Goal: Task Accomplishment & Management: Complete application form

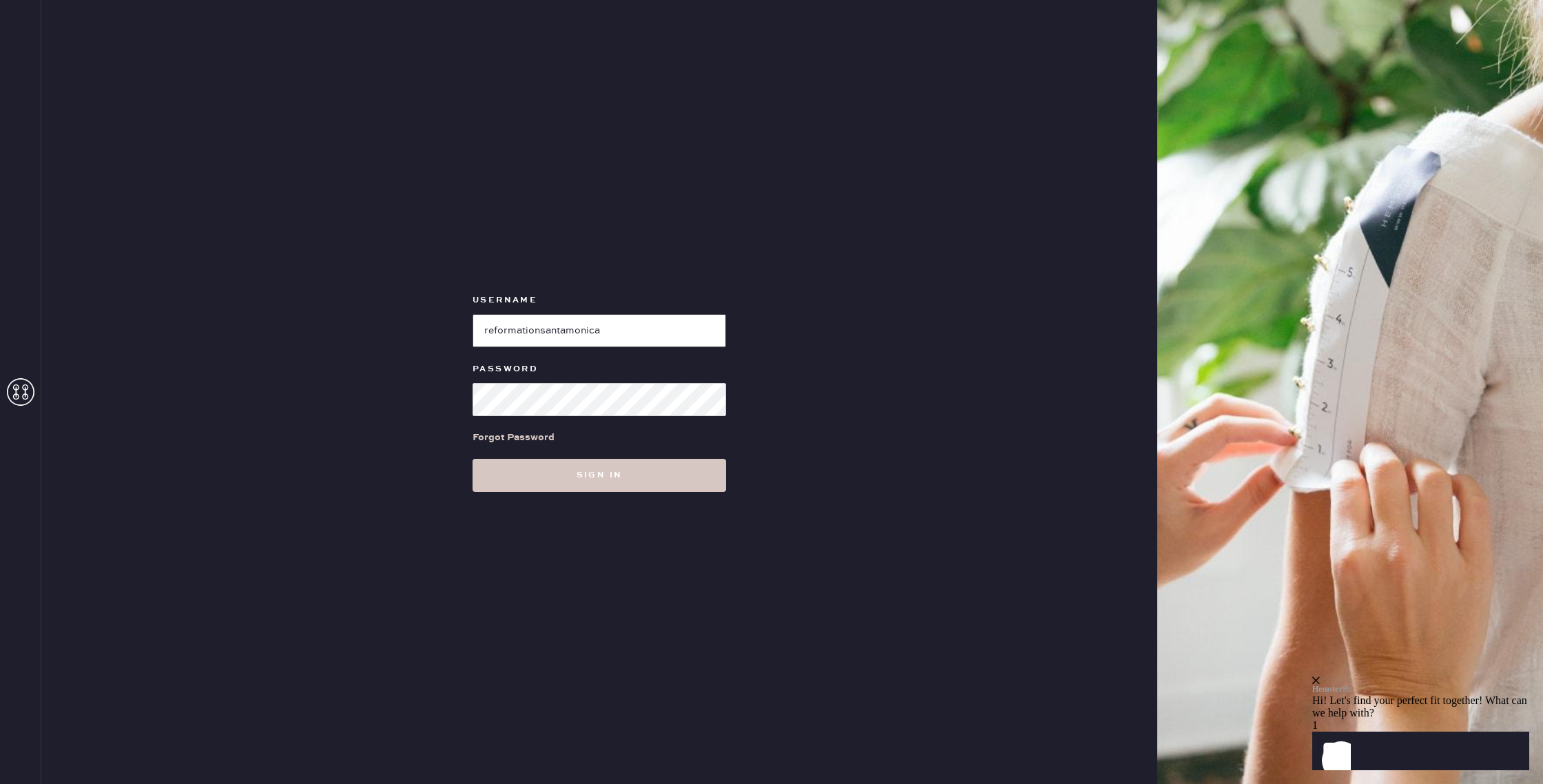
click at [600, 332] on input "loginName" at bounding box center [598, 330] width 253 height 33
click at [850, 268] on div "Username Password Forgot Password Sign in" at bounding box center [599, 392] width 1116 height 784
click at [539, 324] on input "loginName" at bounding box center [598, 330] width 253 height 33
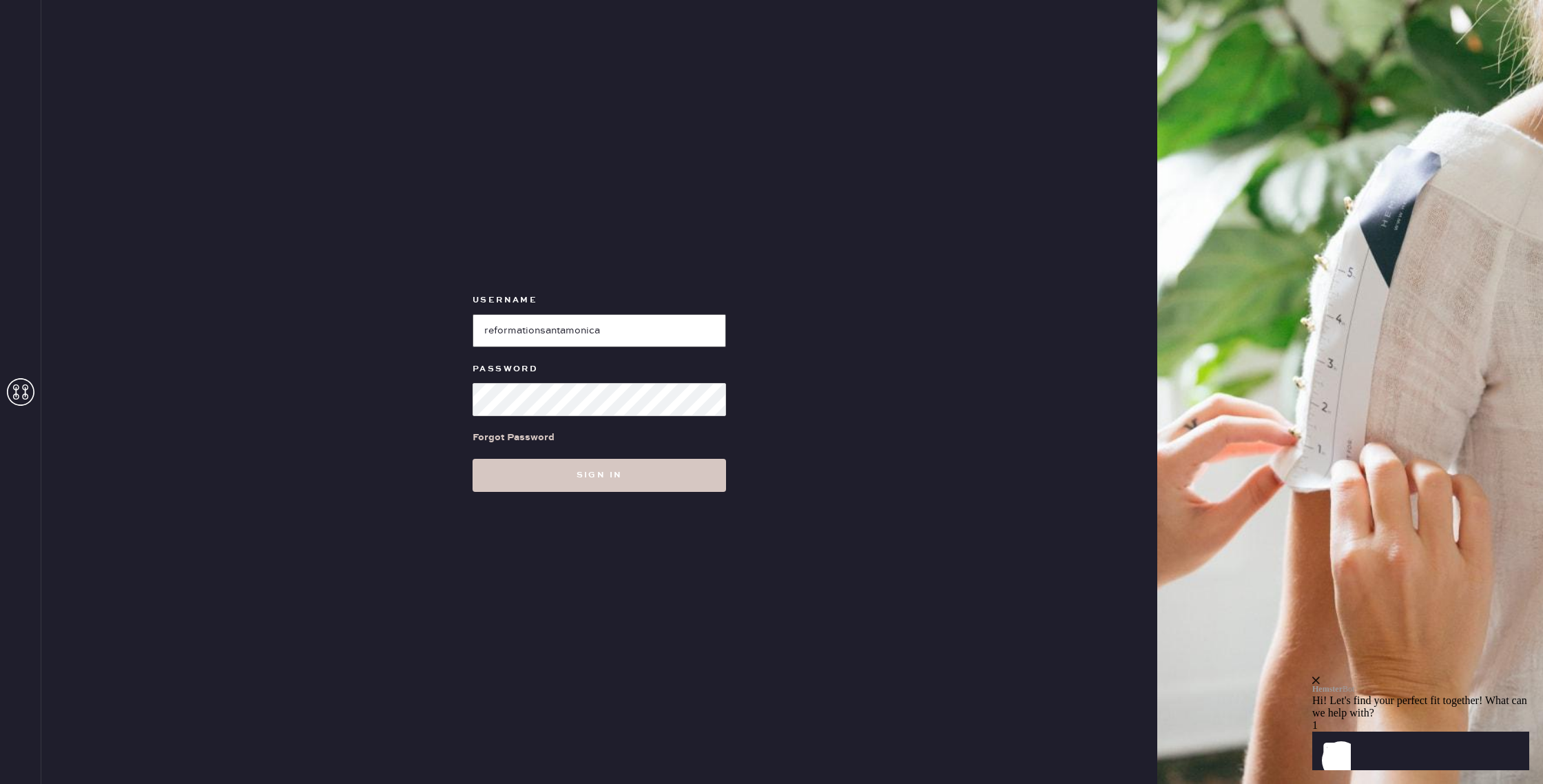
click at [539, 324] on input "loginName" at bounding box center [598, 330] width 253 height 33
paste input "Reformationstudiocity"
type input "Reformationstudiocity"
click at [514, 463] on button "Sign in" at bounding box center [598, 475] width 253 height 33
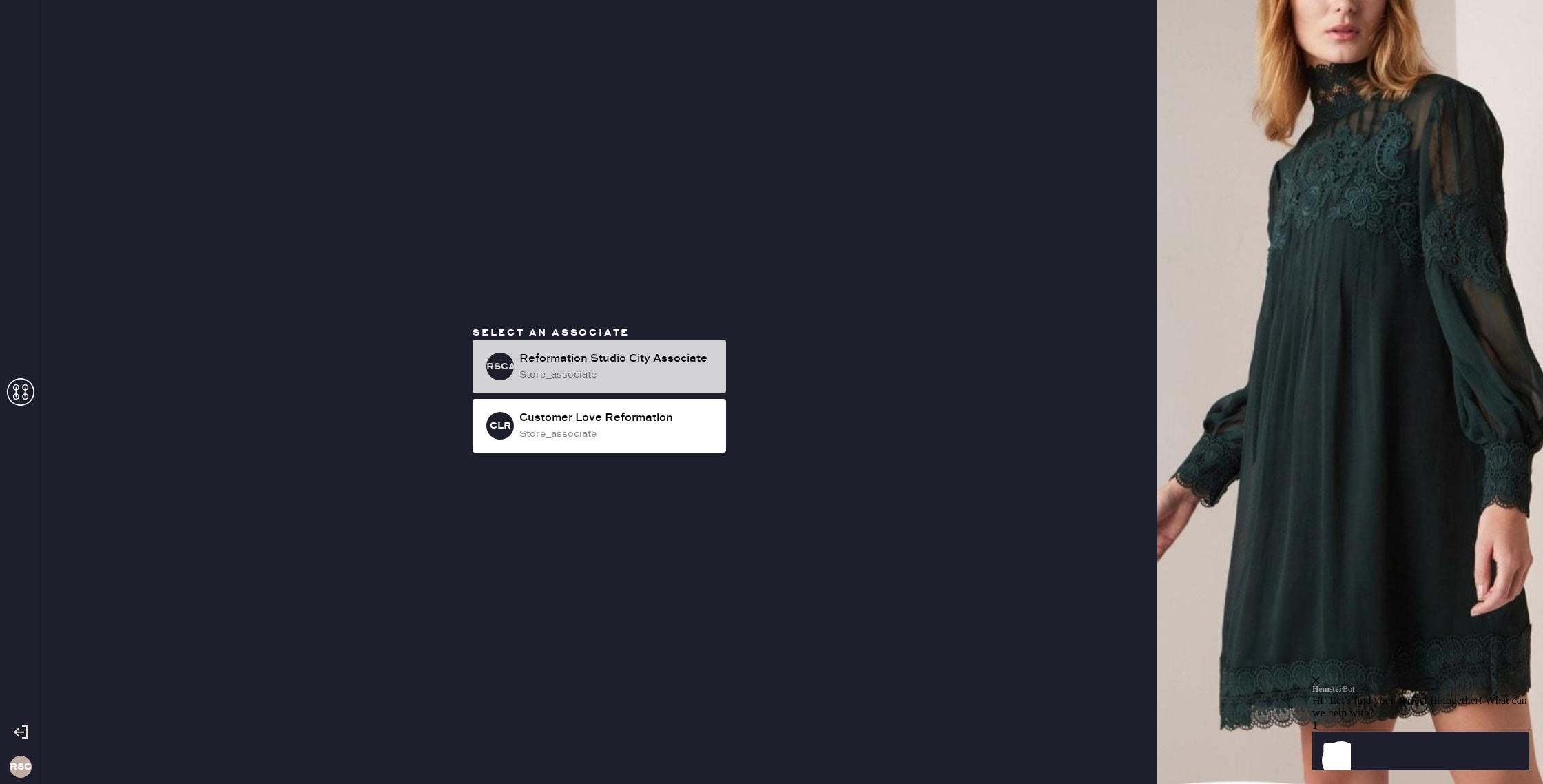
click at [668, 357] on div "Reformation Studio City Associate" at bounding box center [617, 359] width 196 height 17
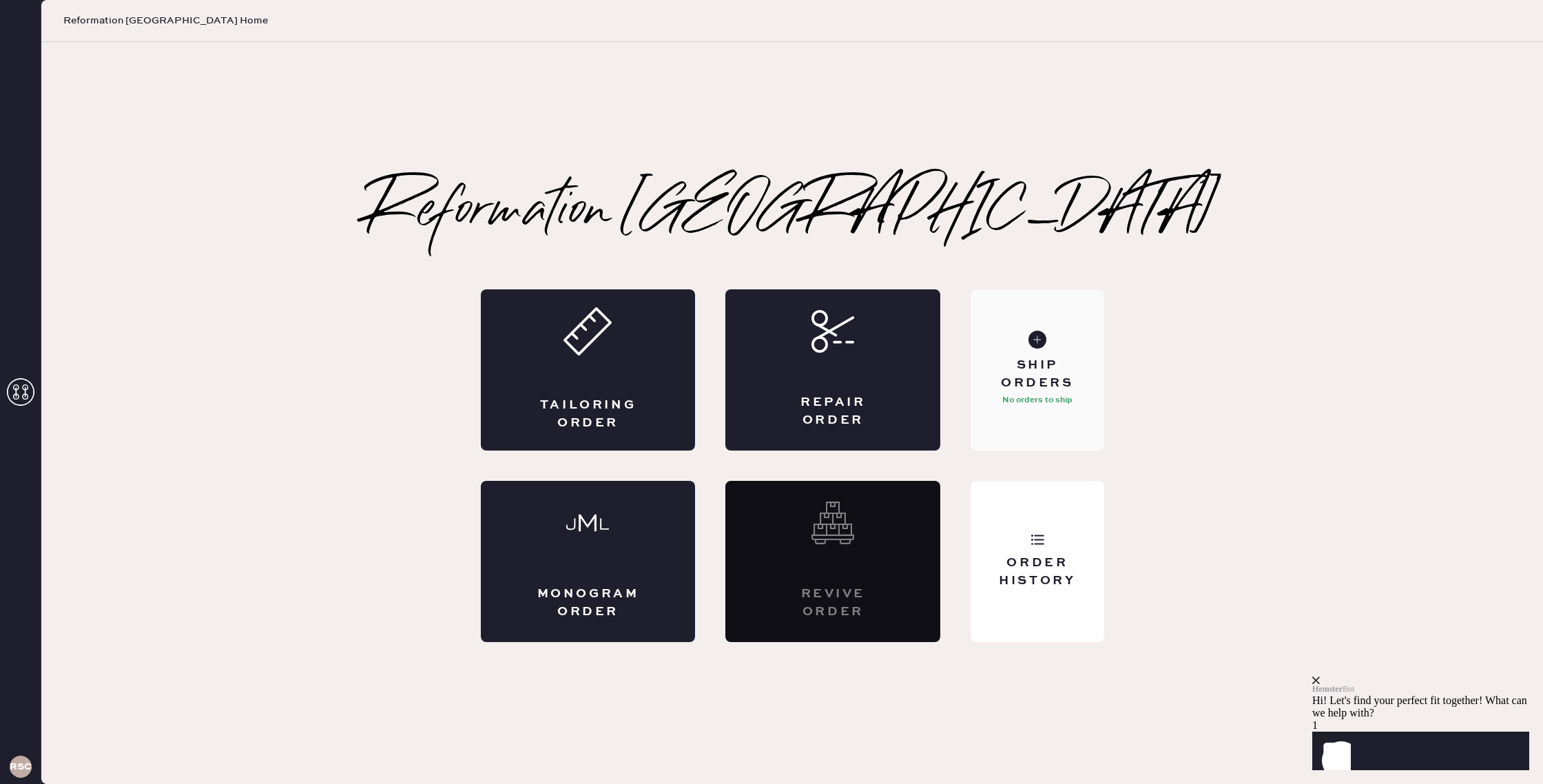
click at [1055, 359] on div "Ship Orders" at bounding box center [1036, 374] width 111 height 34
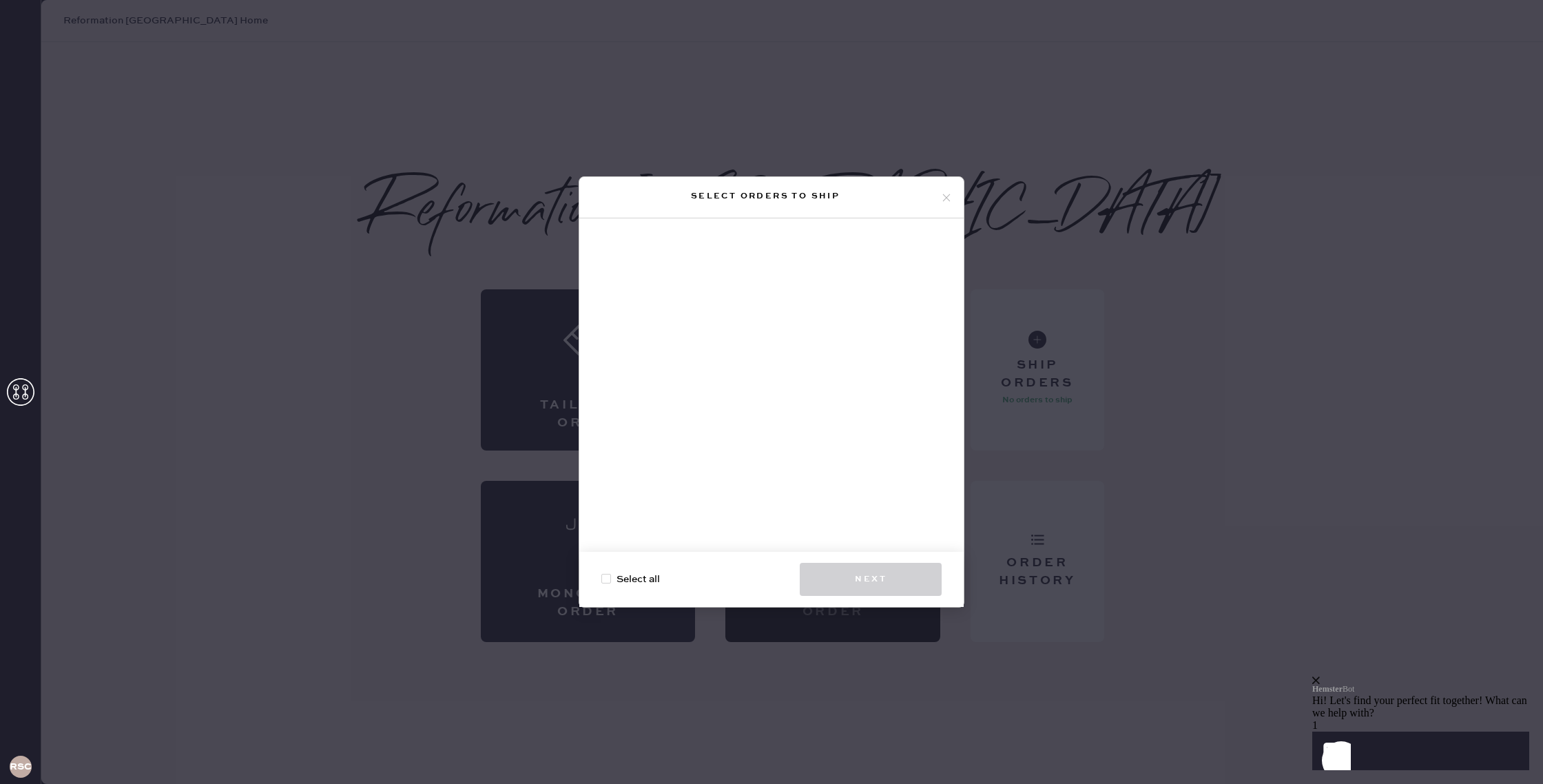
click at [944, 199] on use at bounding box center [947, 198] width 8 height 8
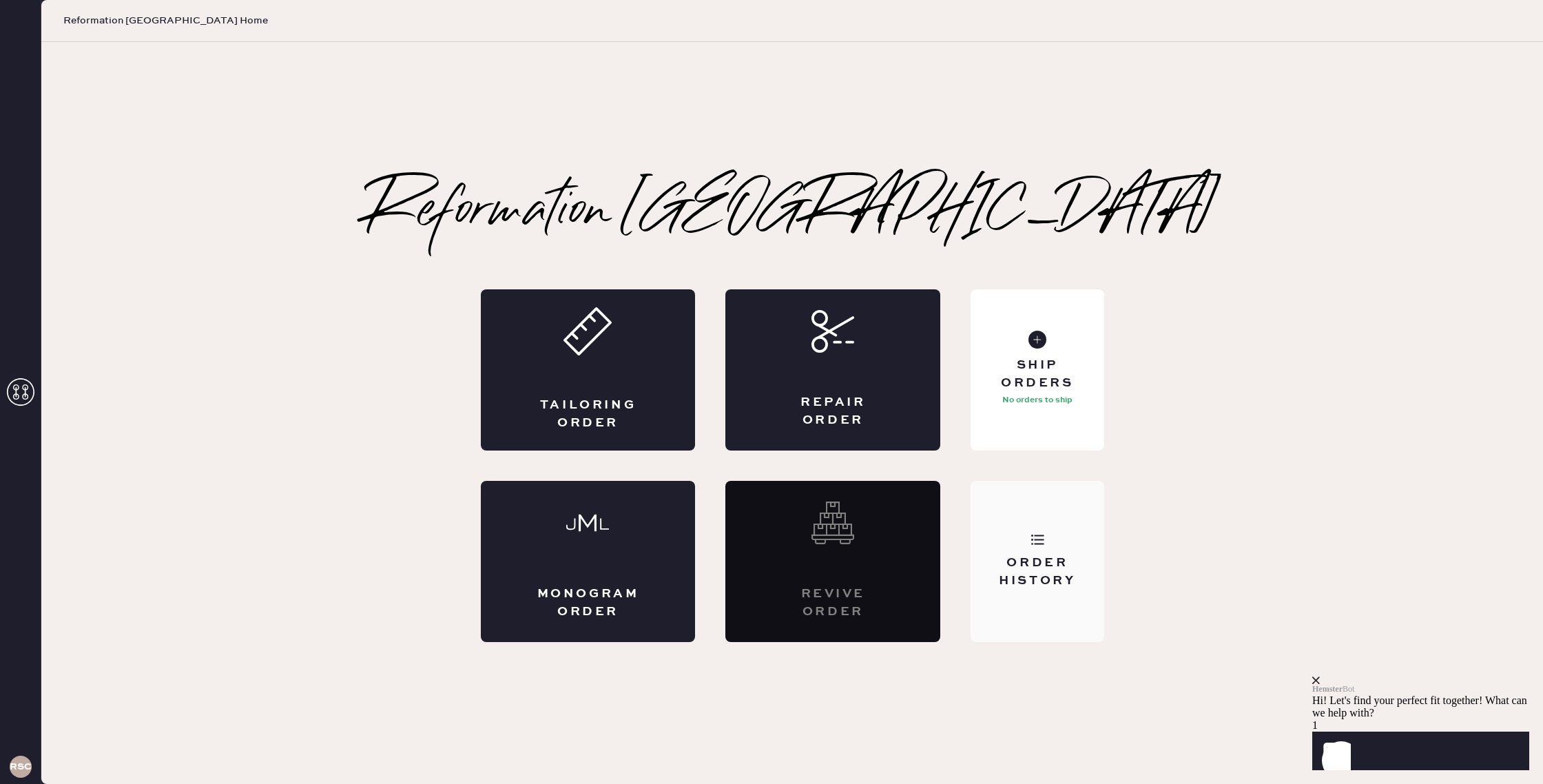
click at [1086, 606] on div "Order History" at bounding box center [1036, 561] width 133 height 161
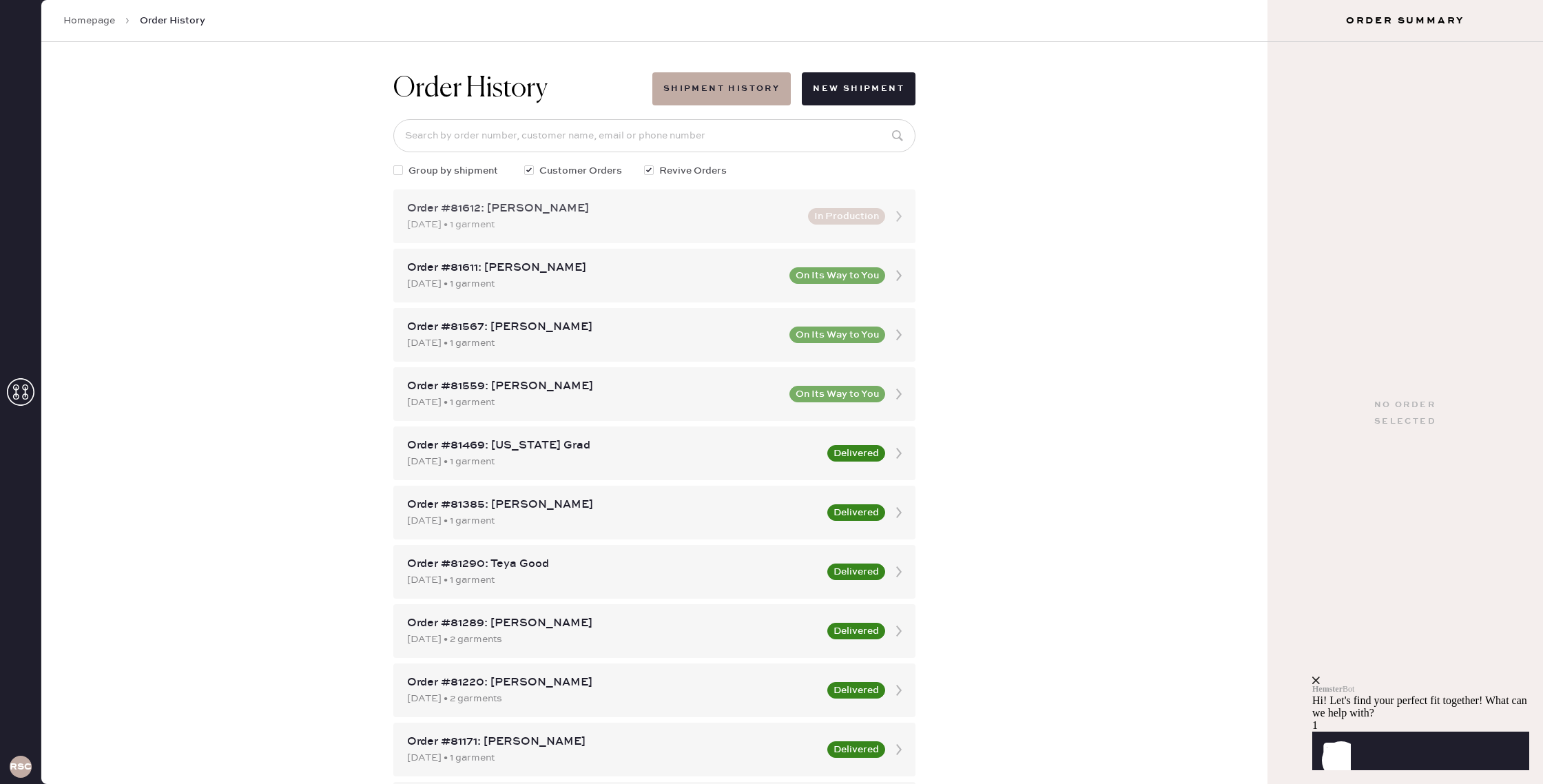
click at [731, 216] on div "Order #81612: [PERSON_NAME]" at bounding box center [603, 208] width 393 height 17
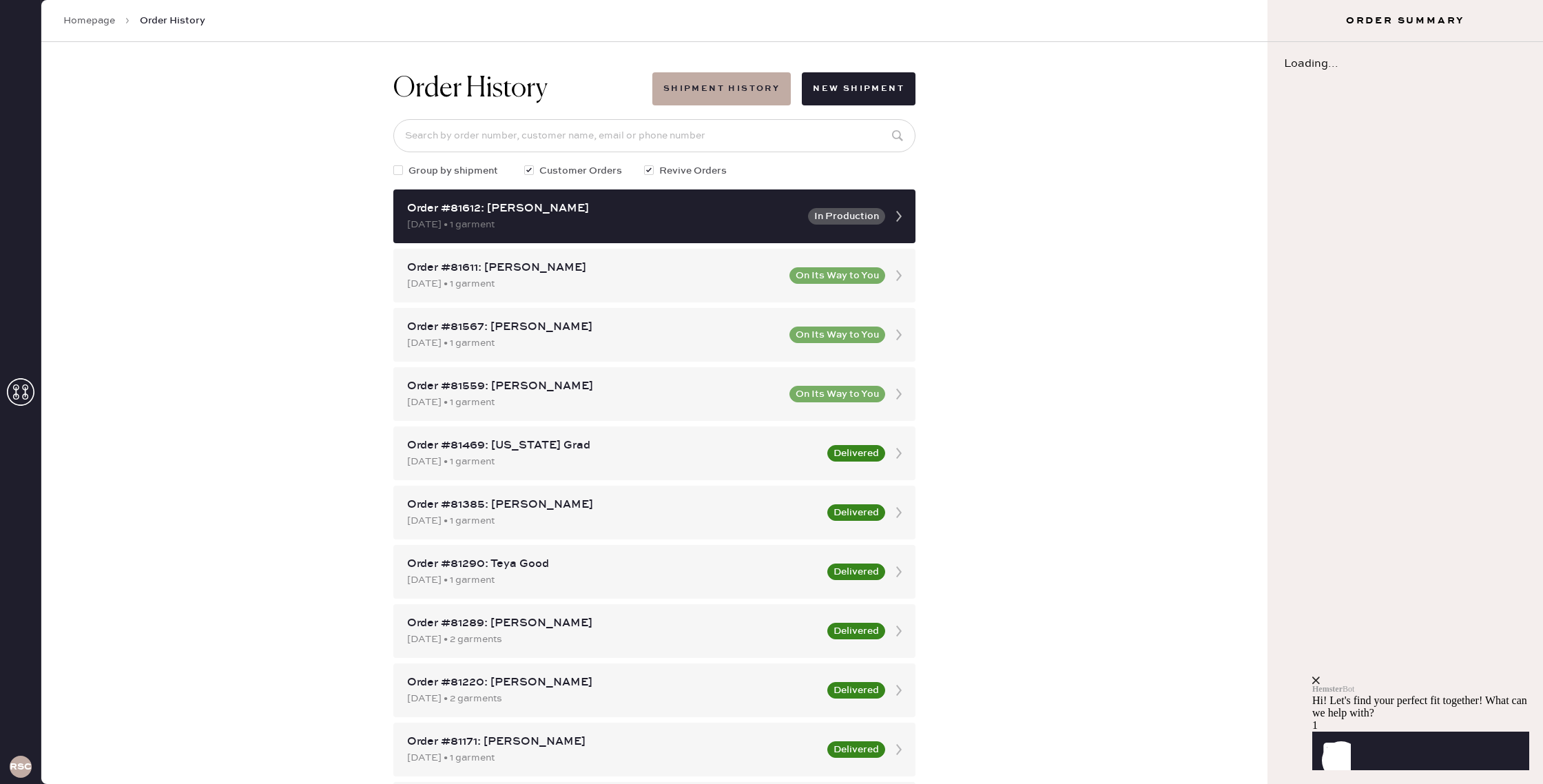
click at [731, 216] on div "Order #81612: [PERSON_NAME]" at bounding box center [603, 208] width 393 height 17
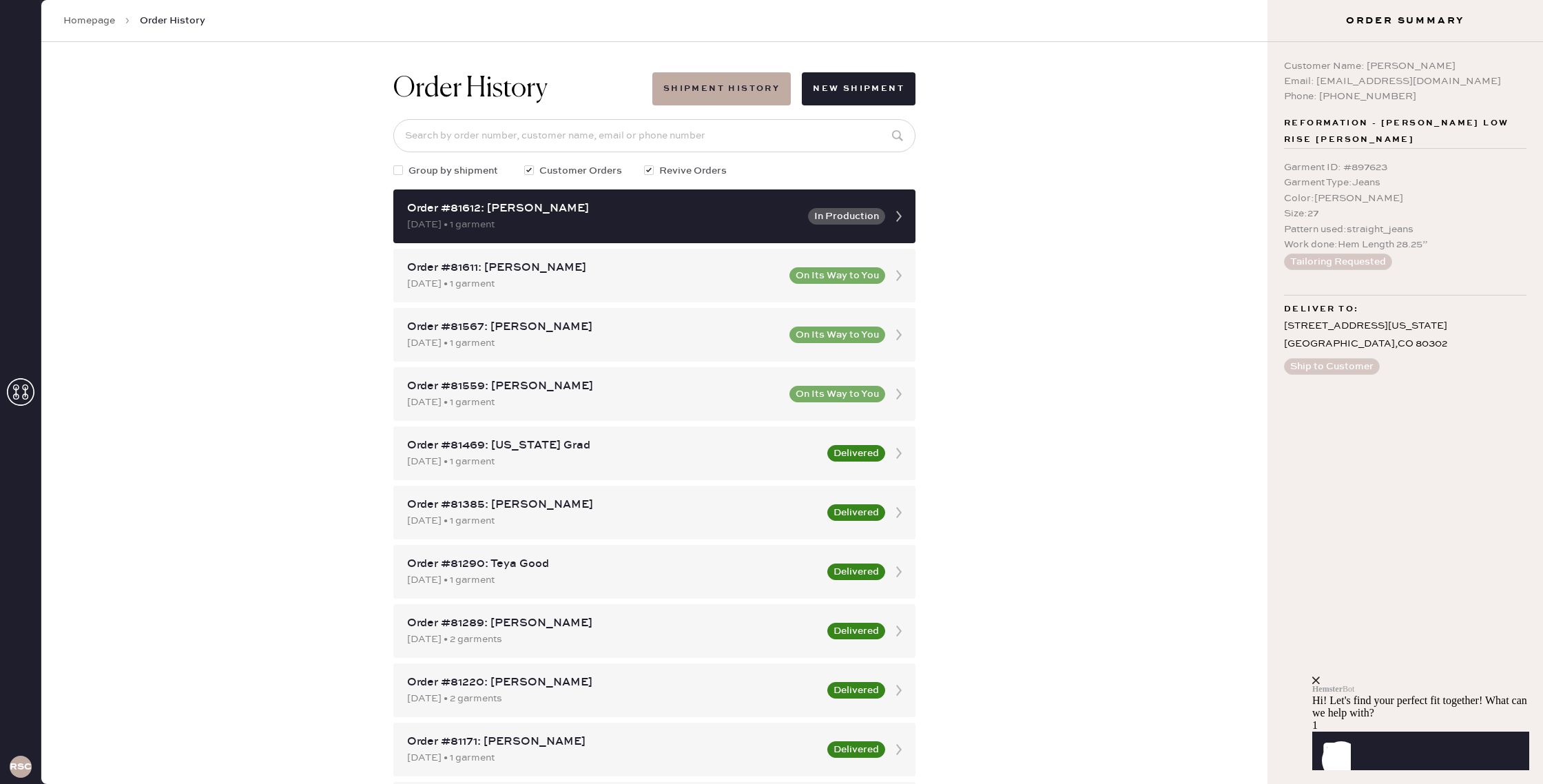
click at [160, 21] on span "Order History" at bounding box center [172, 21] width 65 height 14
click at [103, 19] on link "Homepage" at bounding box center [89, 21] width 52 height 14
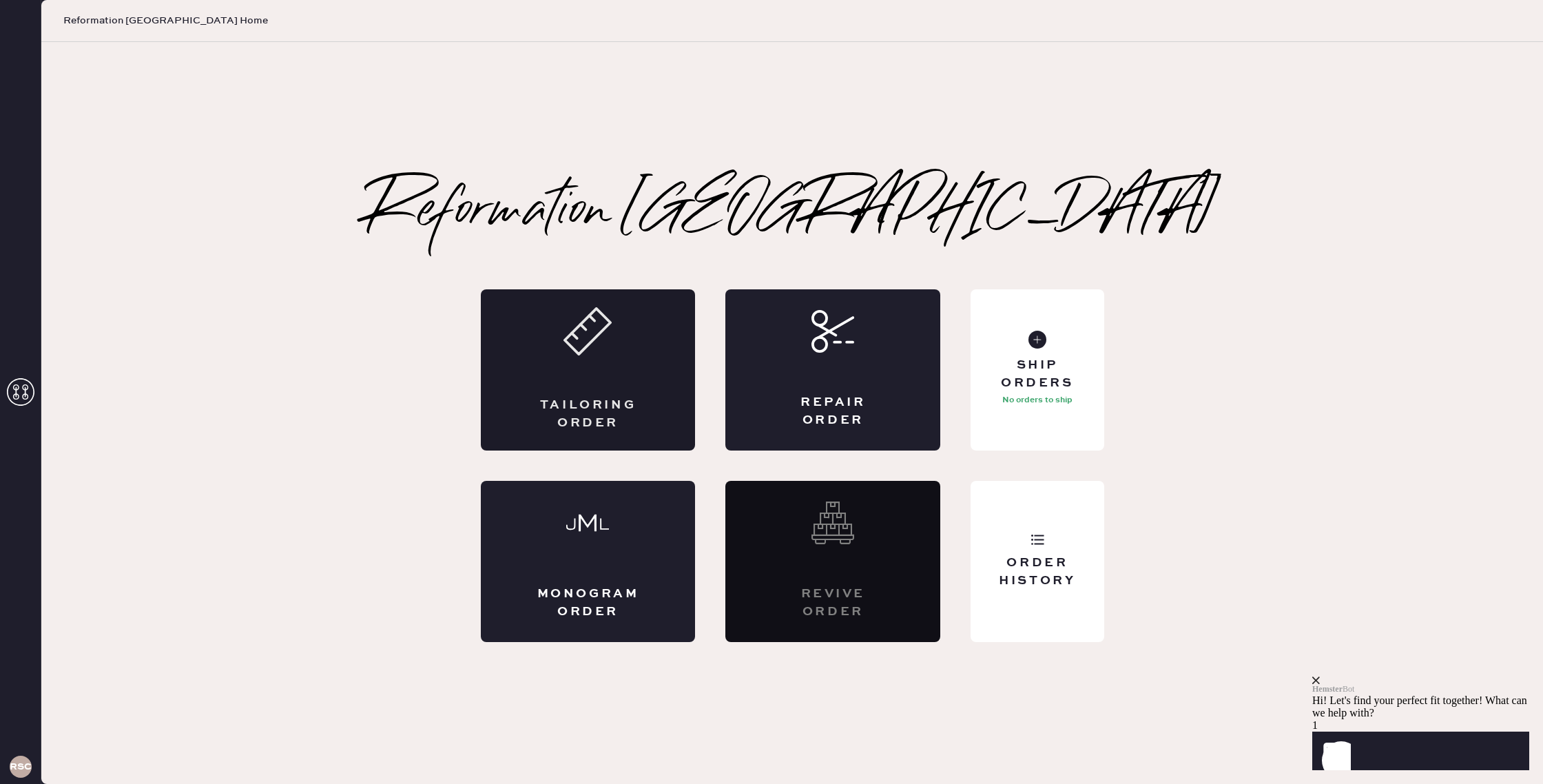
click at [642, 353] on div "Tailoring Order" at bounding box center [588, 369] width 215 height 161
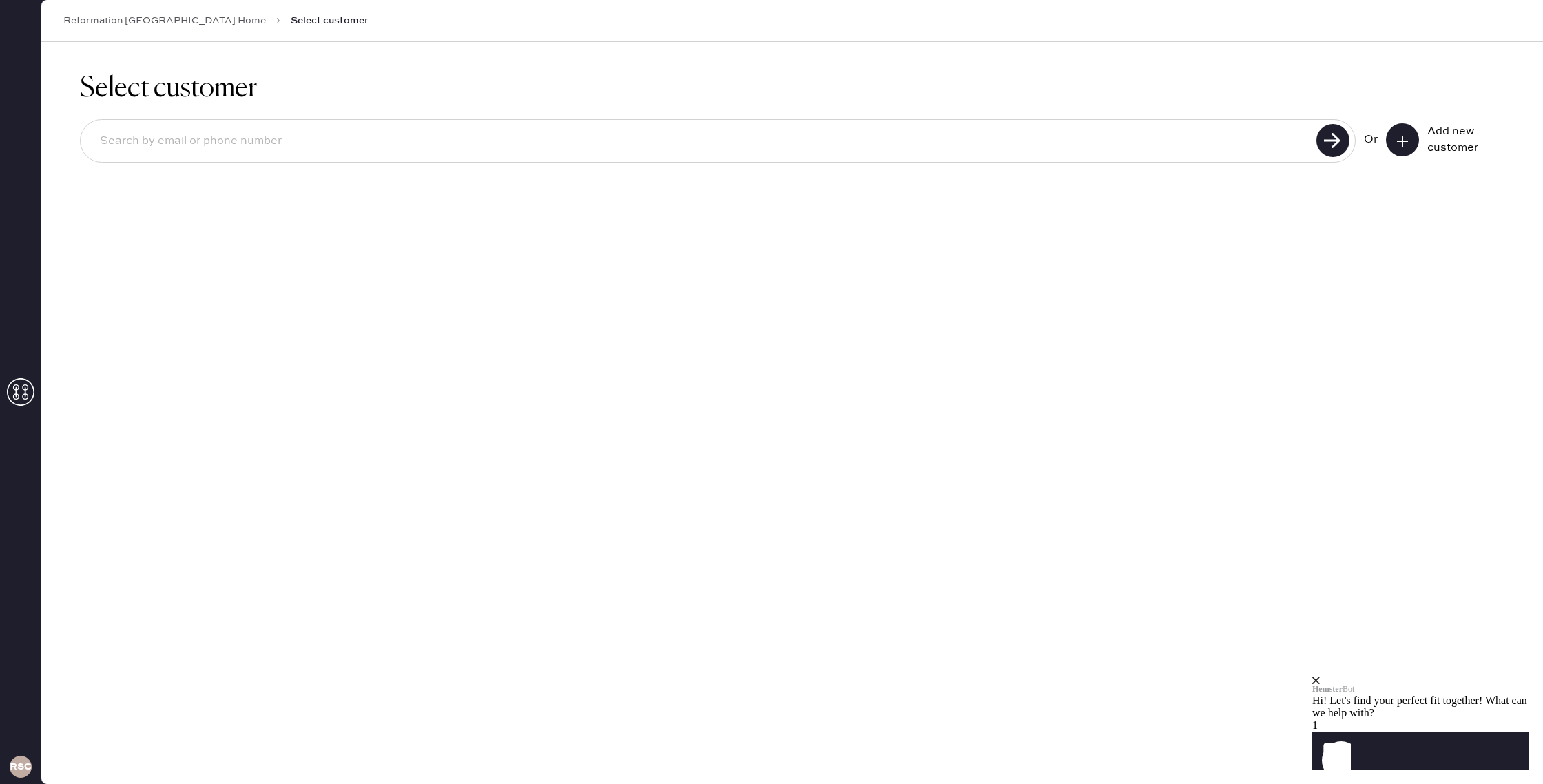
click at [1412, 150] on button at bounding box center [1402, 139] width 33 height 33
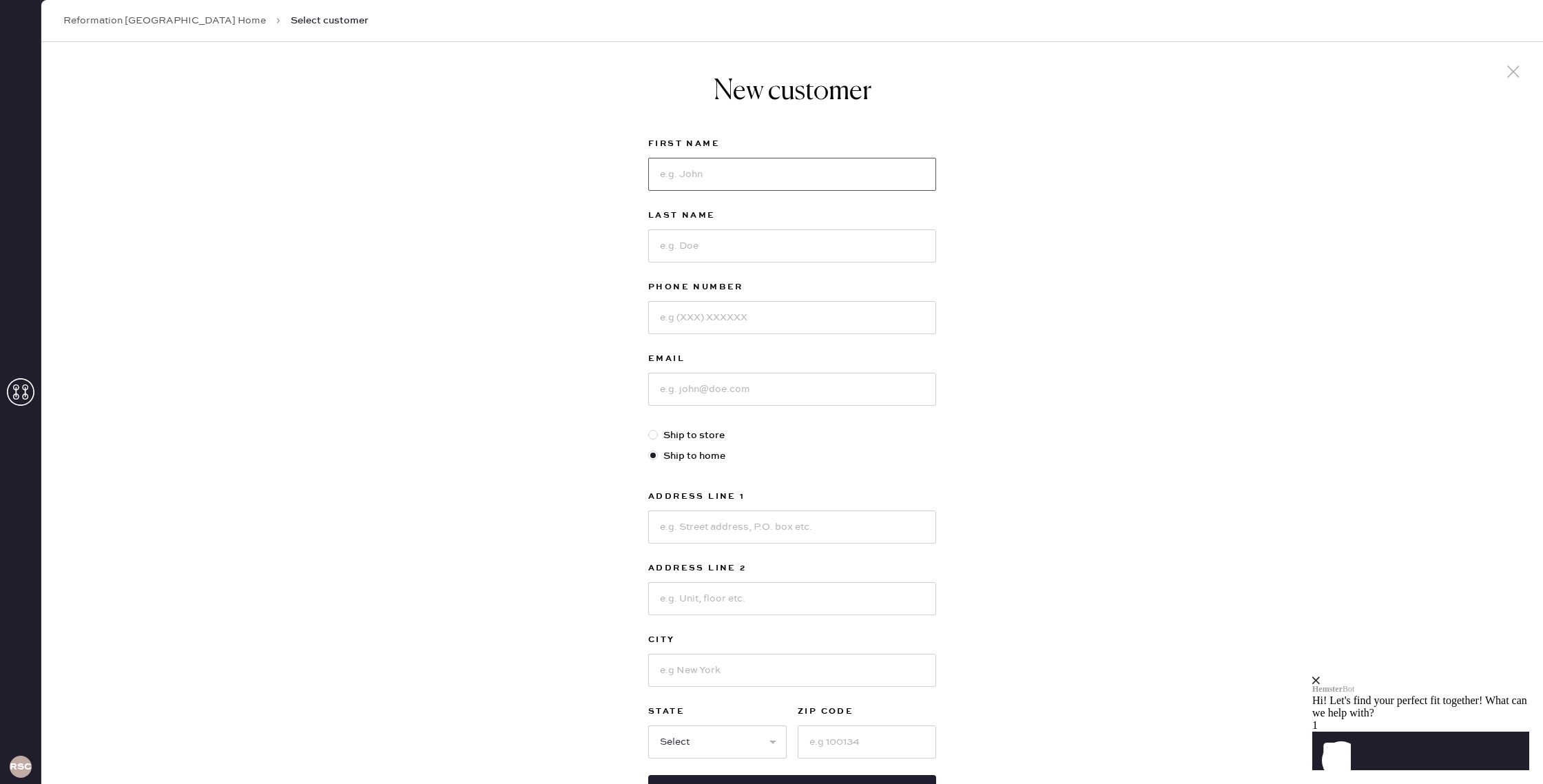
click at [826, 176] on input at bounding box center [792, 174] width 288 height 33
type input "Jaden"
click at [790, 242] on input at bounding box center [792, 245] width 288 height 33
type input "[PERSON_NAME]"
click at [797, 318] on input at bounding box center [792, 317] width 288 height 33
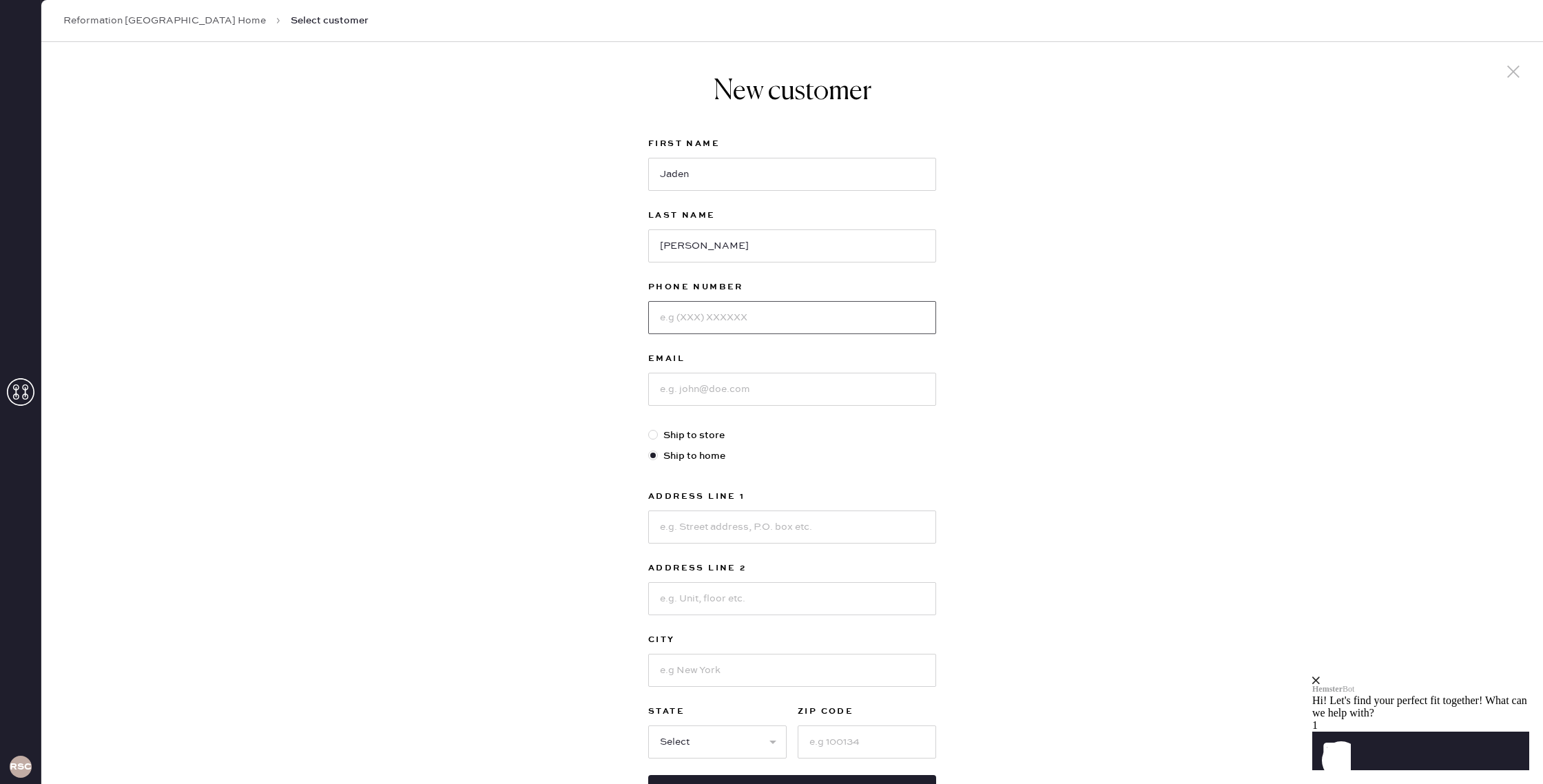
type input "1"
type input "[PHONE_NUMBER]"
click at [839, 399] on input at bounding box center [792, 389] width 288 height 33
type input "[EMAIL_ADDRESS][DOMAIN_NAME]"
click at [741, 534] on input at bounding box center [792, 526] width 288 height 33
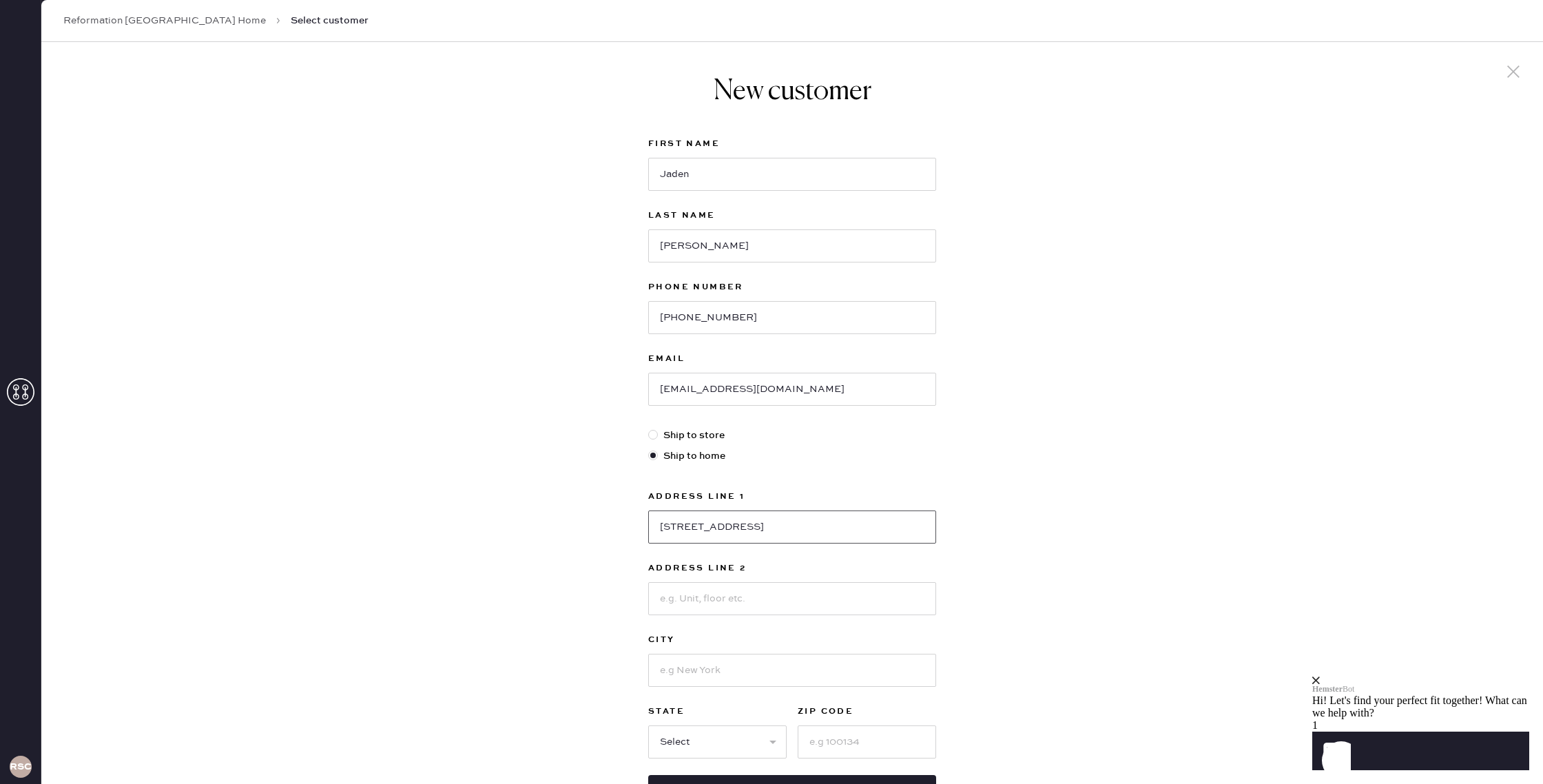
type input "[STREET_ADDRESS]"
click at [698, 669] on input at bounding box center [792, 670] width 288 height 33
type input "Encino"
click at [768, 744] on select "Select AK AL AR AZ CA CO CT [GEOGRAPHIC_DATA] DE FL [GEOGRAPHIC_DATA] HI [GEOGR…" at bounding box center [717, 741] width 138 height 33
select select "CA"
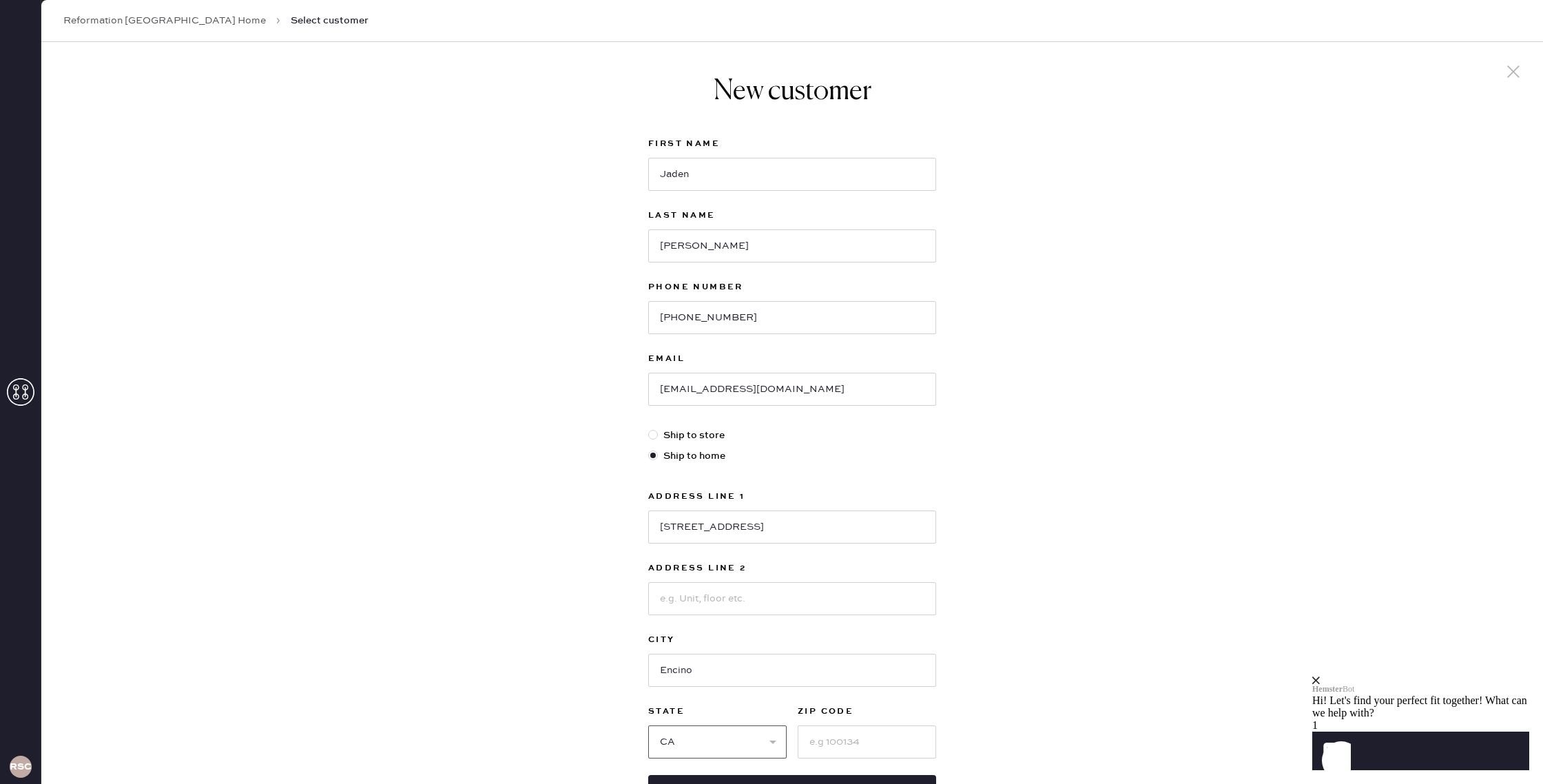
click at [648, 725] on select "Select AK AL AR AZ CA CO CT [GEOGRAPHIC_DATA] DE FL [GEOGRAPHIC_DATA] HI [GEOGR…" at bounding box center [717, 741] width 138 height 33
click at [844, 758] on div "First Name [PERSON_NAME] Last Name [PERSON_NAME] Phone Number [PHONE_NUMBER] Em…" at bounding box center [792, 472] width 288 height 672
drag, startPoint x: 843, startPoint y: 746, endPoint x: 860, endPoint y: 741, distance: 17.9
click at [844, 747] on input at bounding box center [866, 741] width 138 height 33
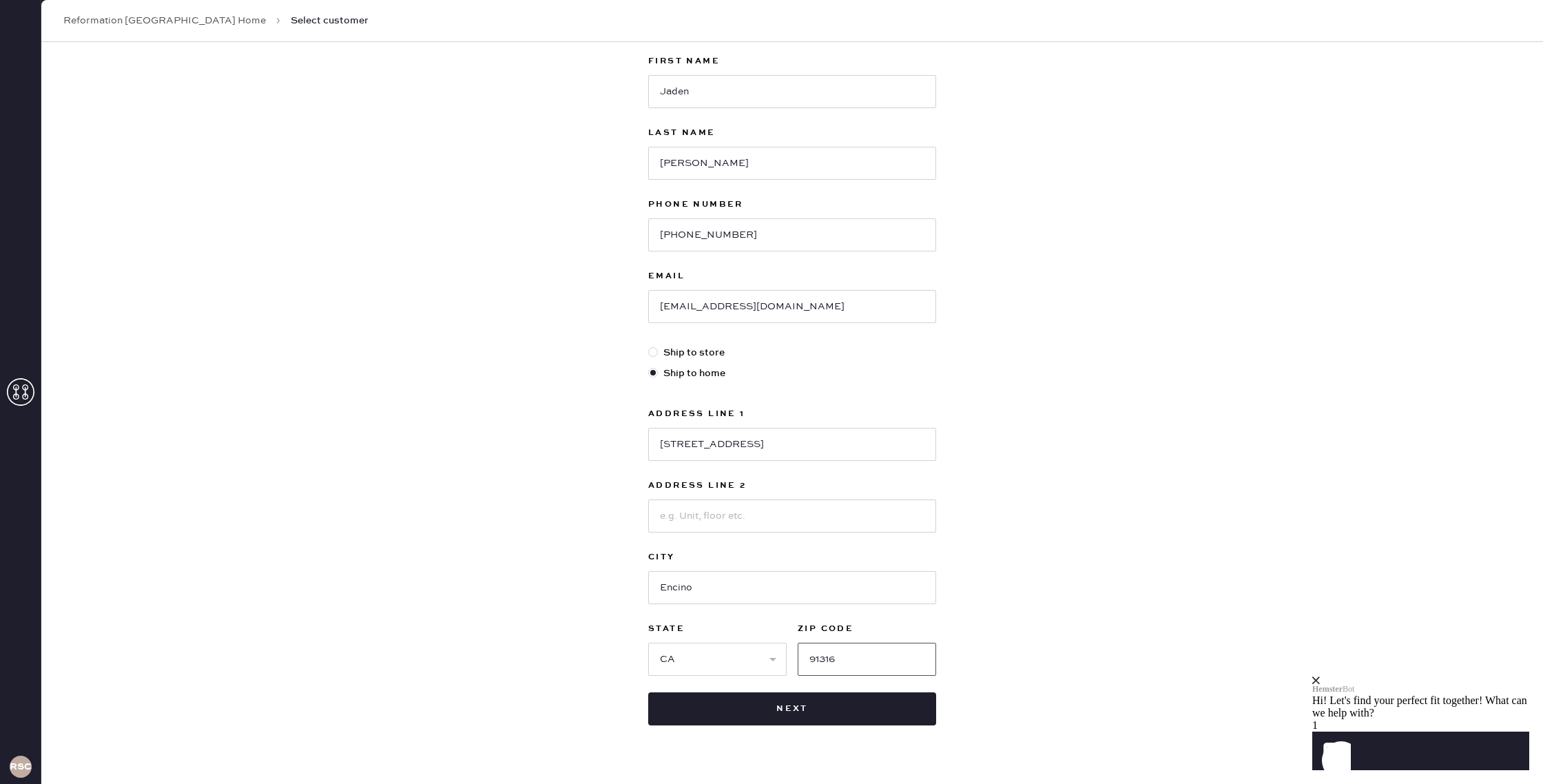
scroll to position [112, 0]
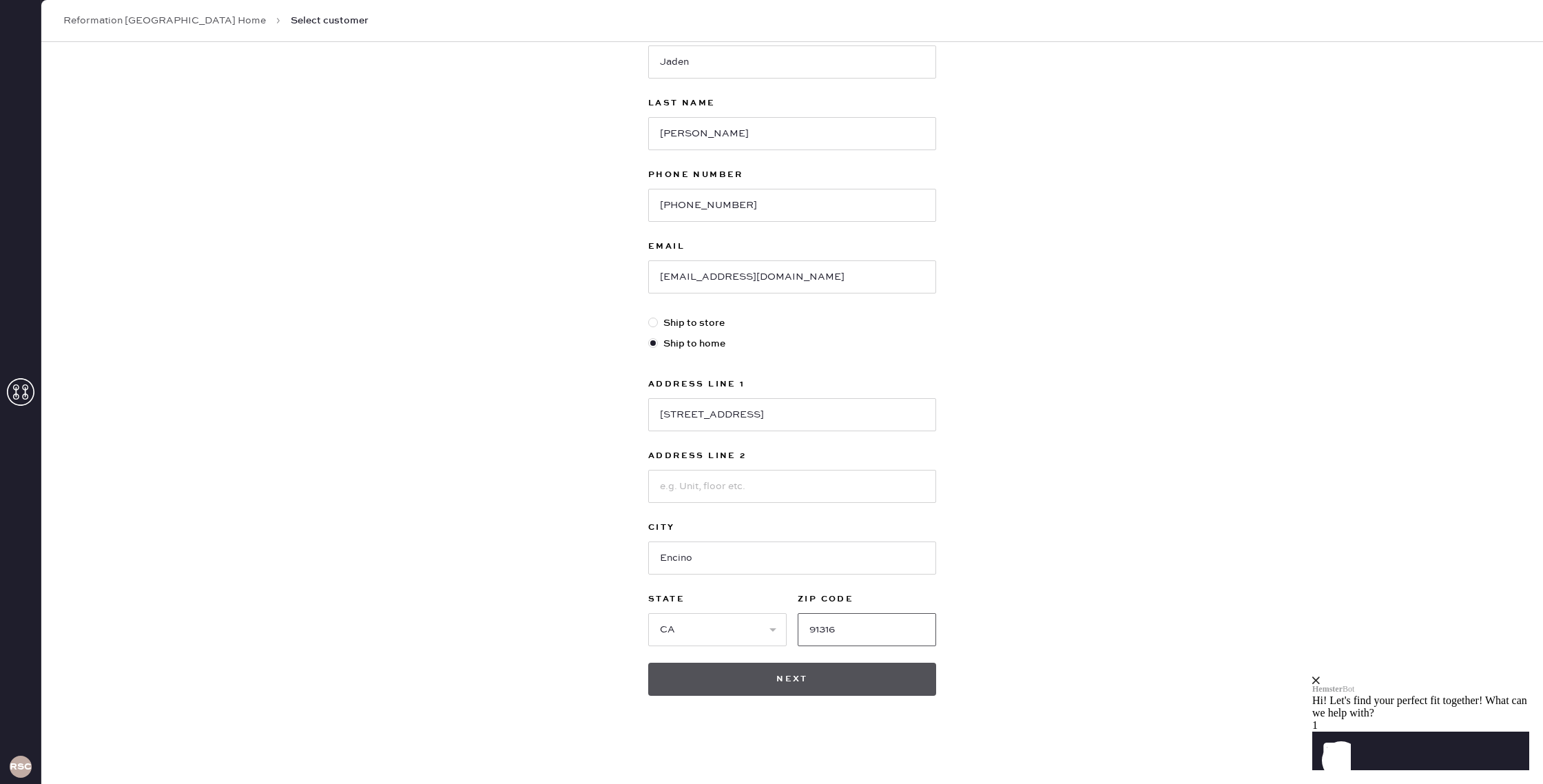
type input "91316"
click at [890, 684] on button "Next" at bounding box center [792, 678] width 288 height 33
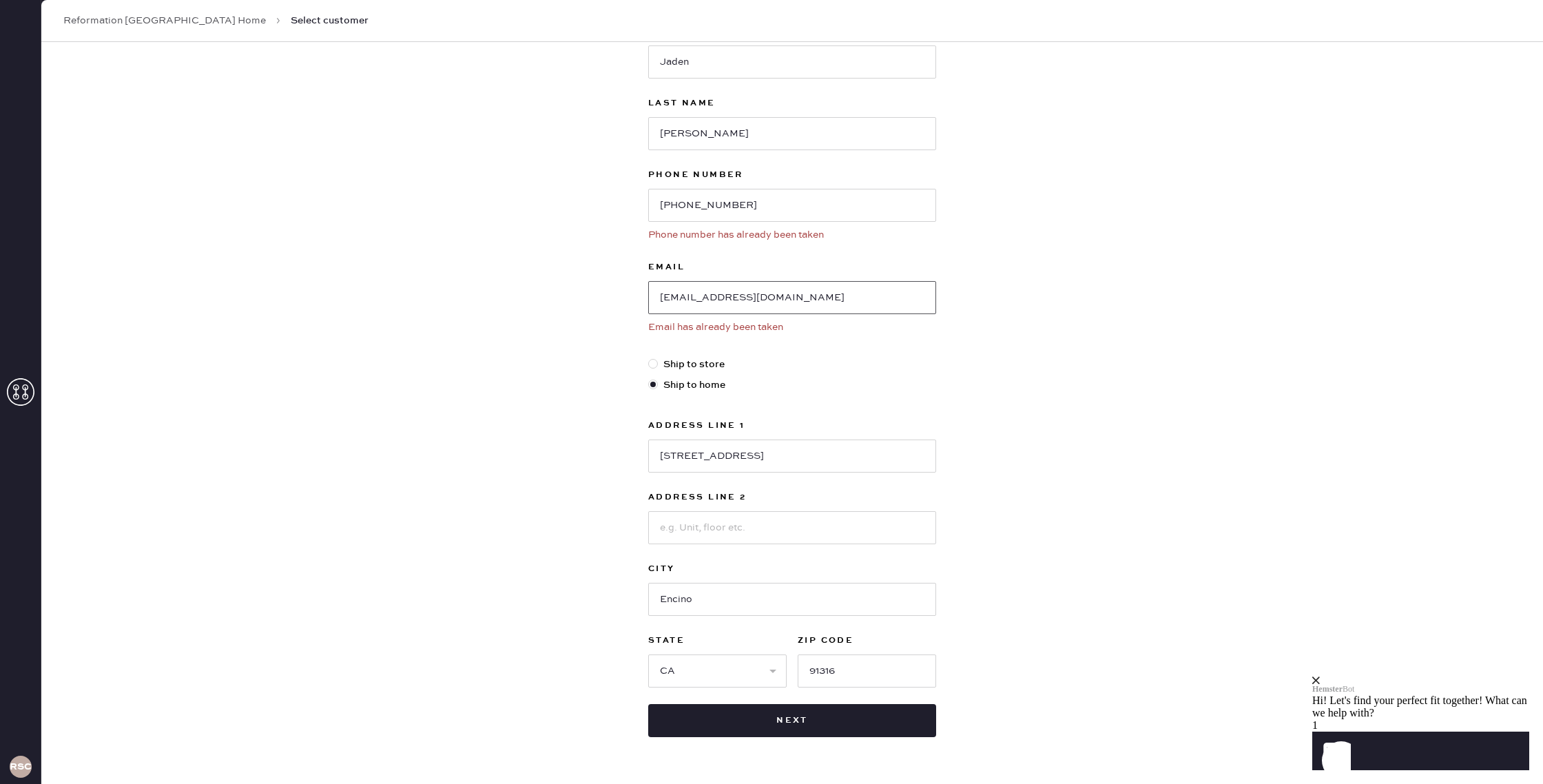
click at [816, 302] on input "[EMAIL_ADDRESS][DOMAIN_NAME]" at bounding box center [792, 297] width 288 height 33
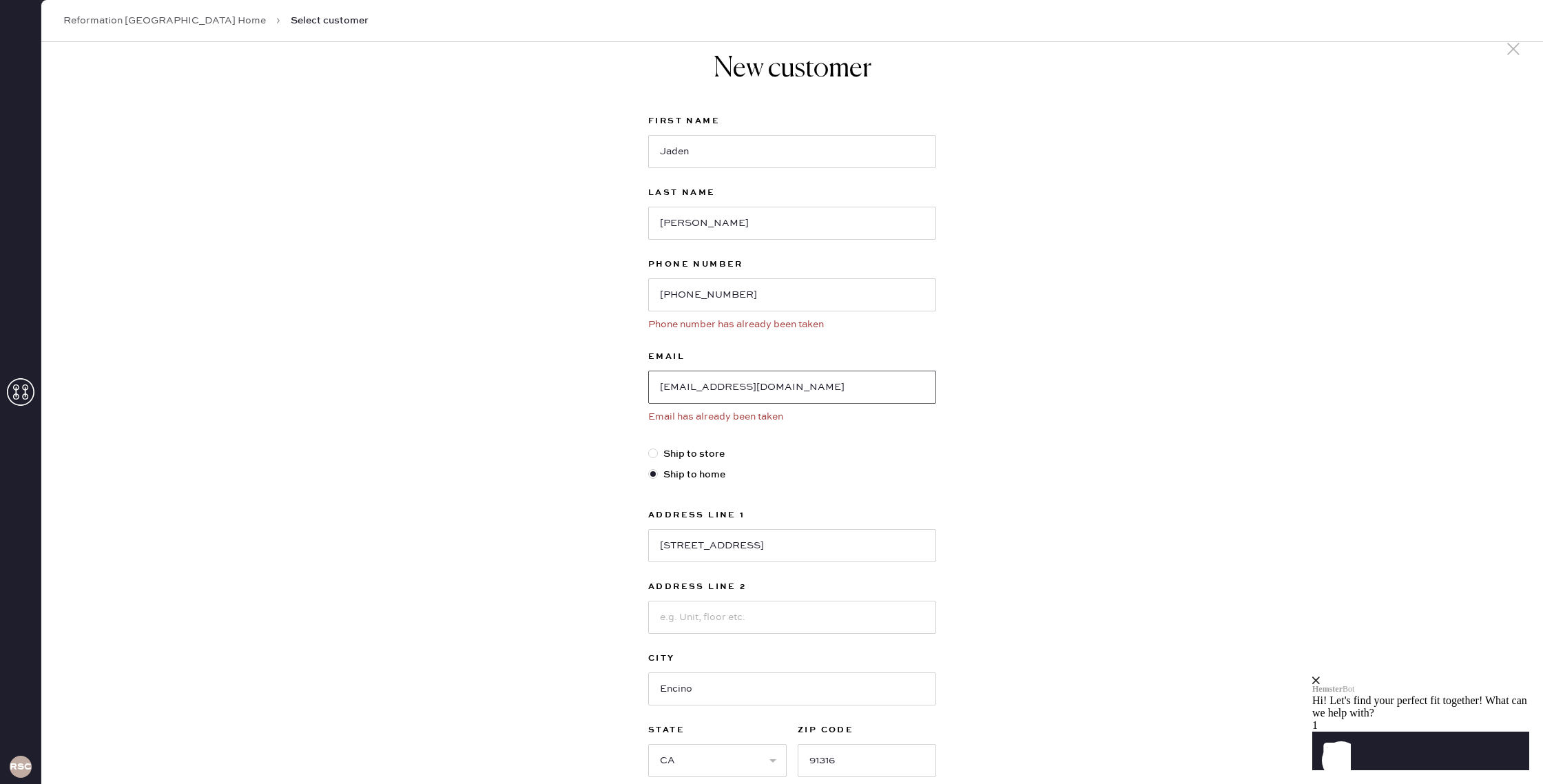
scroll to position [0, 0]
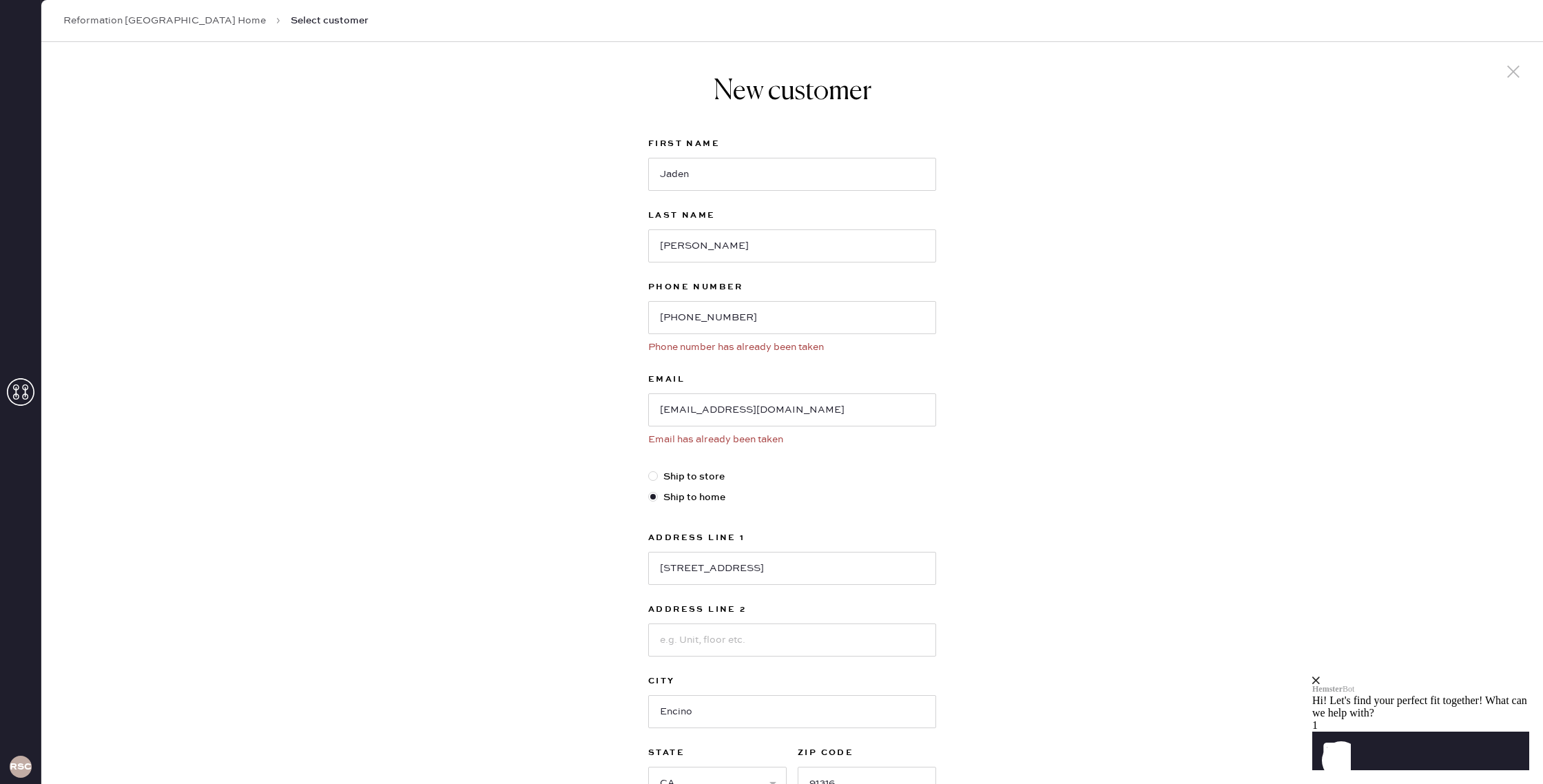
click at [764, 93] on h1 "New customer" at bounding box center [792, 91] width 288 height 33
click at [190, 16] on link "Reformation [GEOGRAPHIC_DATA] Home" at bounding box center [164, 21] width 202 height 14
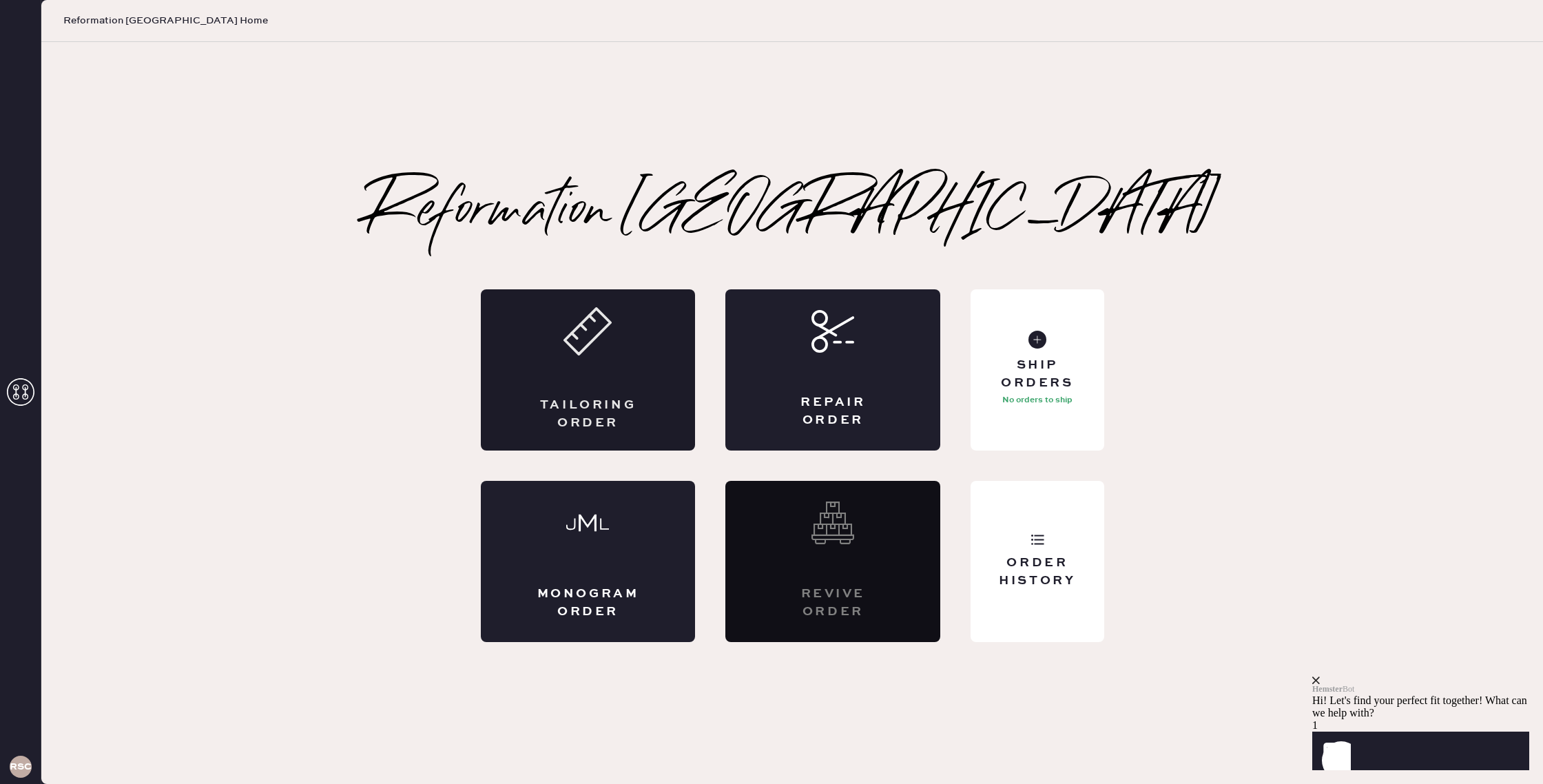
click at [656, 376] on div "Tailoring Order" at bounding box center [588, 369] width 215 height 161
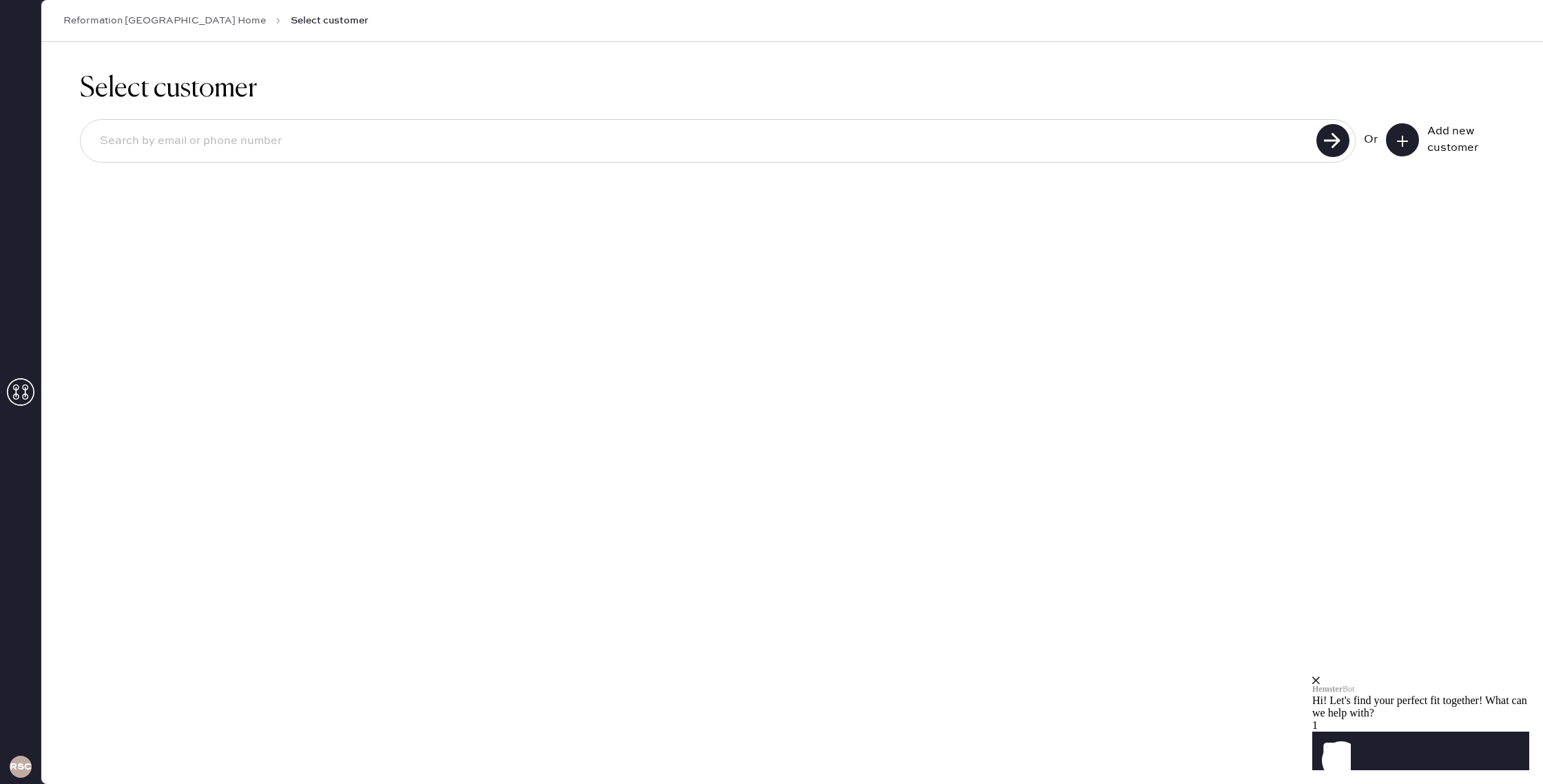
click at [733, 149] on input at bounding box center [700, 141] width 1223 height 32
type input "j"
type input "[PERSON_NAME]"
click at [1335, 142] on use at bounding box center [1332, 140] width 33 height 33
click at [1327, 141] on use at bounding box center [1332, 140] width 33 height 33
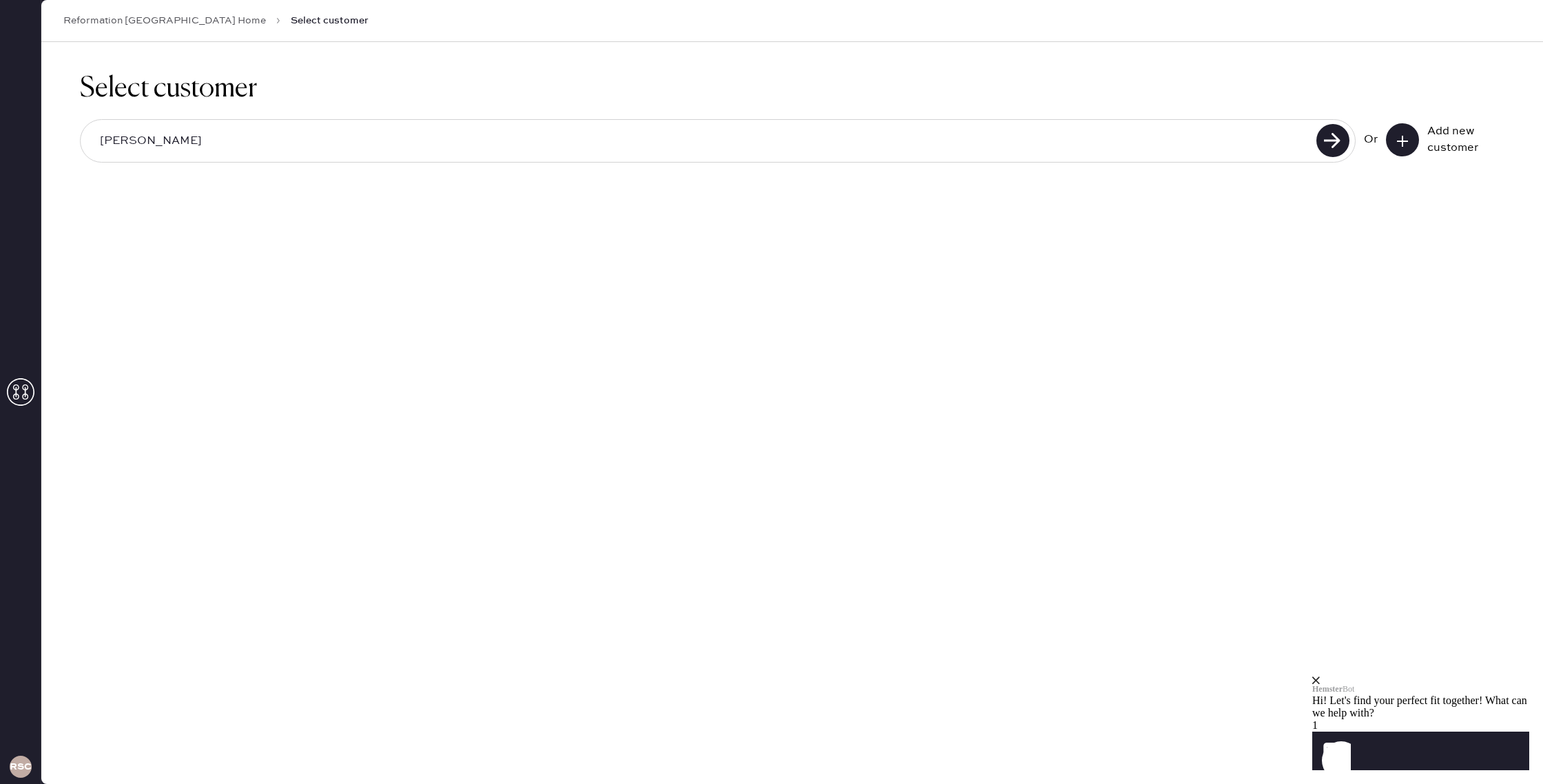
click at [1231, 150] on input "[PERSON_NAME]" at bounding box center [700, 141] width 1223 height 32
click at [1331, 143] on use at bounding box center [1332, 140] width 33 height 33
click at [1267, 143] on input "[PERSON_NAME]" at bounding box center [700, 141] width 1223 height 32
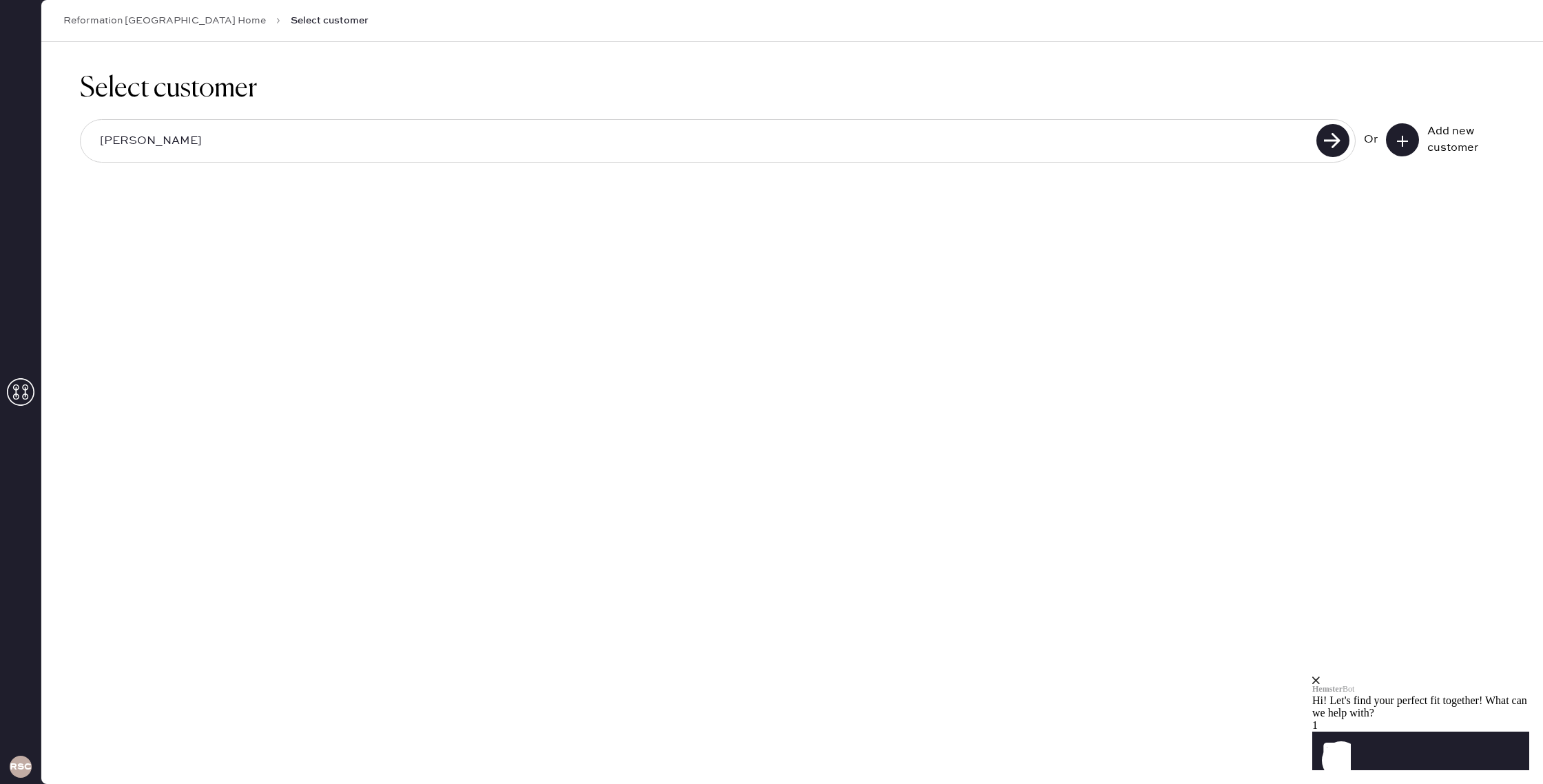
click at [1267, 143] on input "[PERSON_NAME]" at bounding box center [700, 141] width 1223 height 32
type input "[EMAIL_ADDRESS][DOMAIN_NAME]"
click at [1322, 138] on use at bounding box center [1332, 140] width 33 height 33
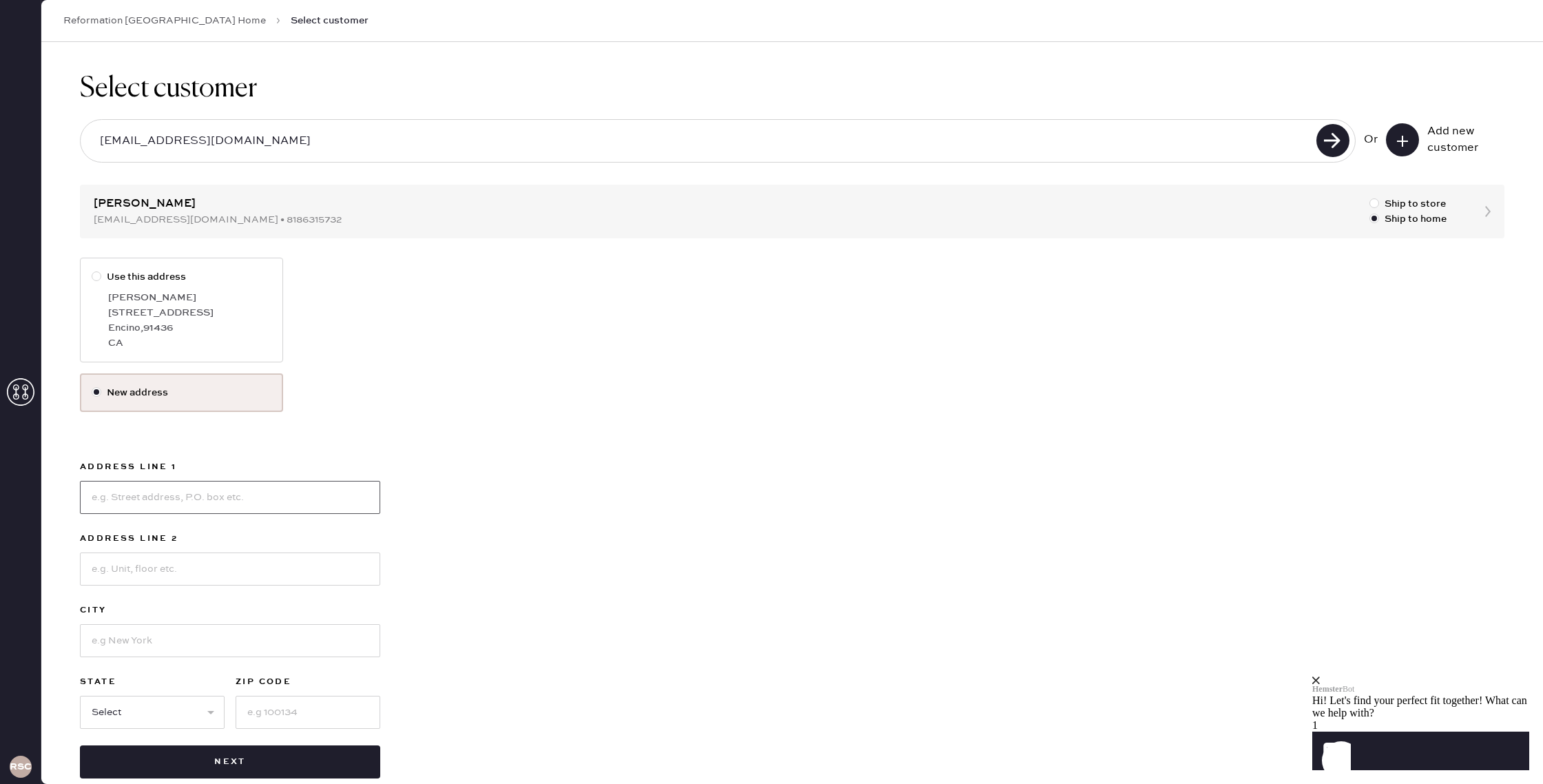
click at [150, 494] on input at bounding box center [230, 497] width 300 height 33
type input "[STREET_ADDRESS]"
click at [180, 649] on input at bounding box center [230, 640] width 300 height 33
type input "Encino"
click at [140, 711] on select "Select AK AL AR AZ CA CO CT [GEOGRAPHIC_DATA] DE FL [GEOGRAPHIC_DATA] HI [GEOGR…" at bounding box center [152, 712] width 145 height 33
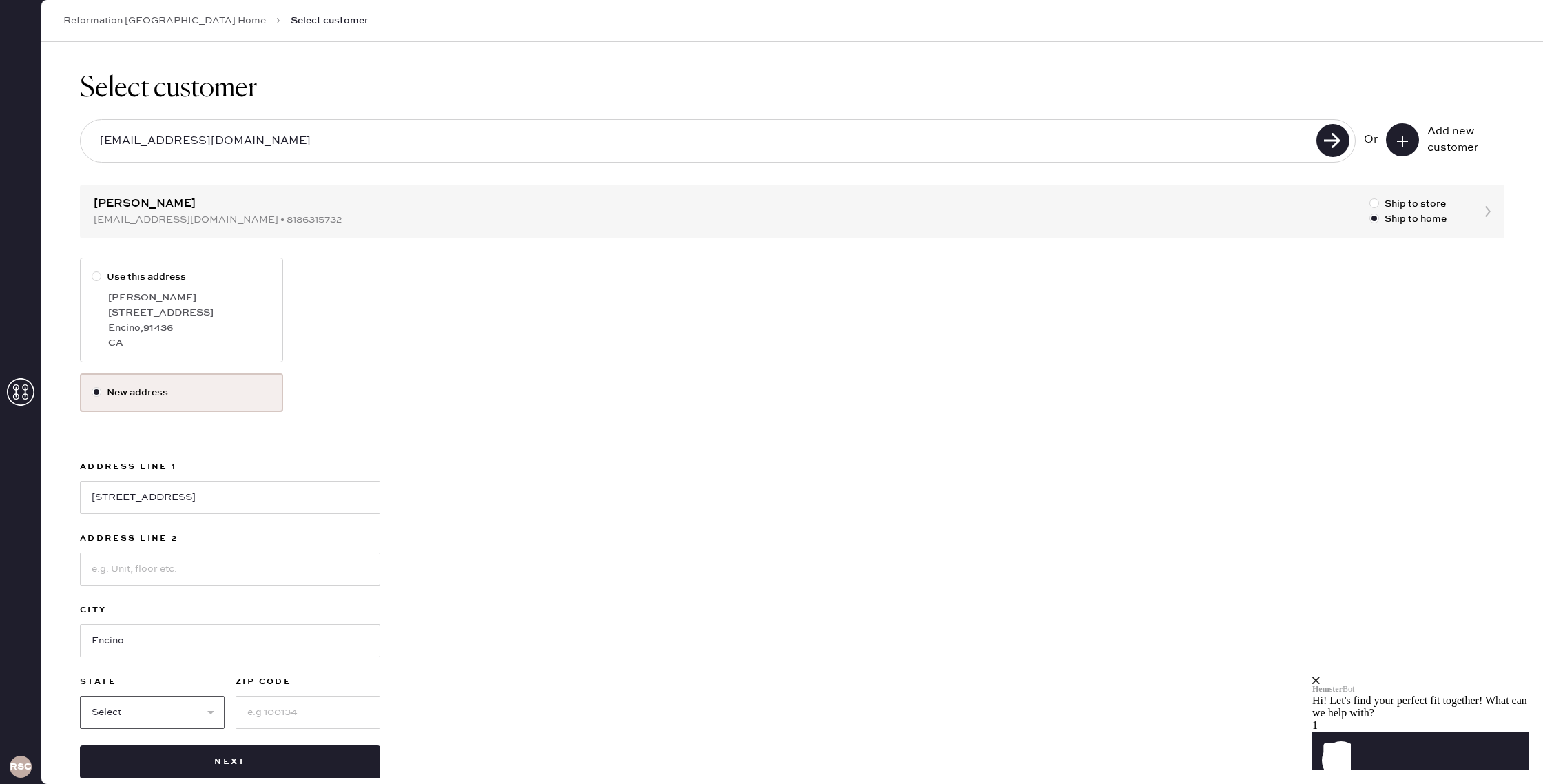
select select "CA"
click at [80, 696] on select "Select AK AL AR AZ CA CO CT [GEOGRAPHIC_DATA] DE FL [GEOGRAPHIC_DATA] HI [GEOGR…" at bounding box center [152, 712] width 145 height 33
click at [281, 707] on input at bounding box center [308, 712] width 145 height 33
type input "91316"
click at [403, 642] on div "Use this address [PERSON_NAME] [STREET_ADDRESS] New address Address Line 1 [GEO…" at bounding box center [792, 518] width 1424 height 521
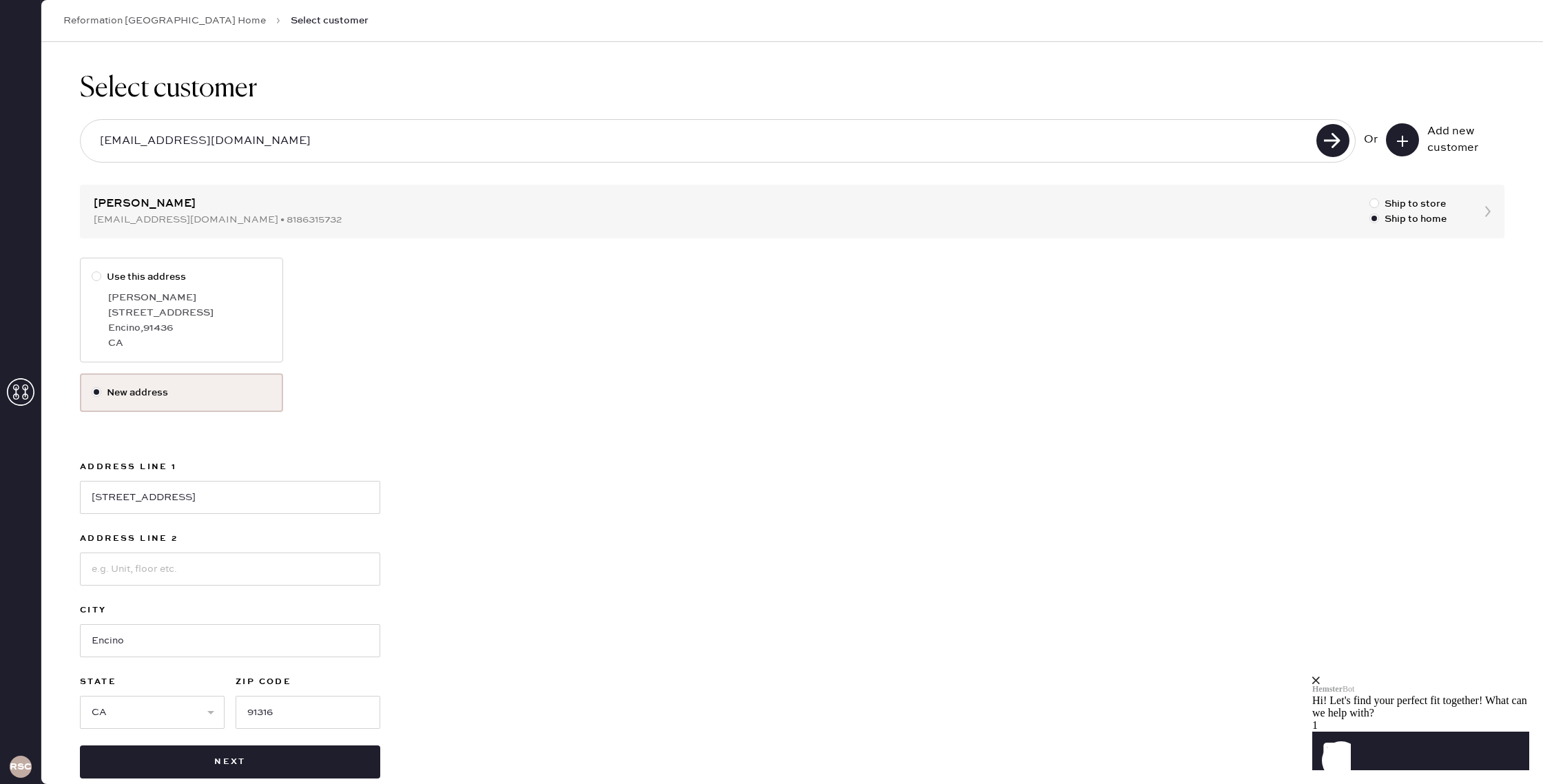
scroll to position [25, 0]
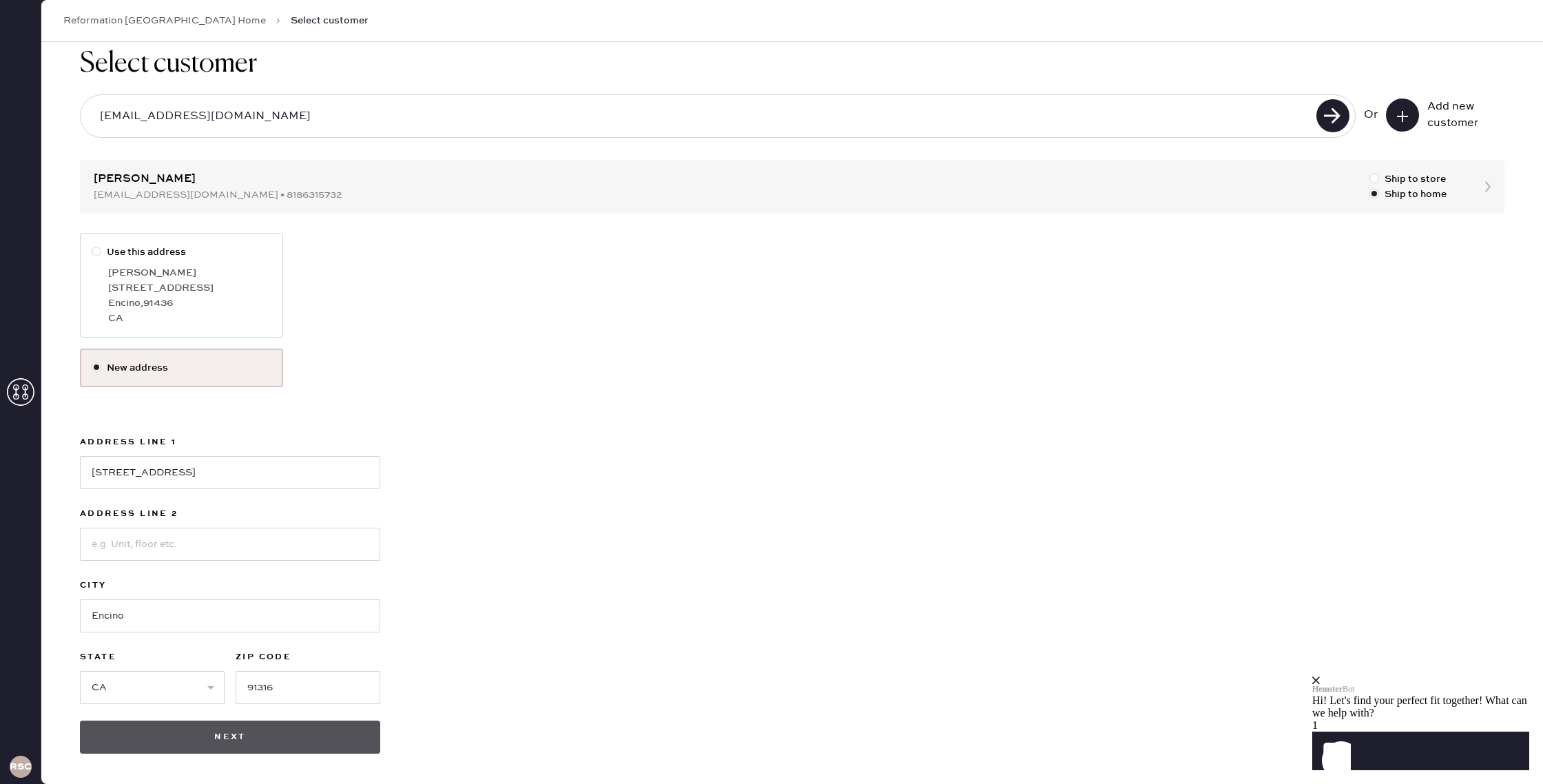
click at [302, 741] on button "Next" at bounding box center [230, 736] width 300 height 33
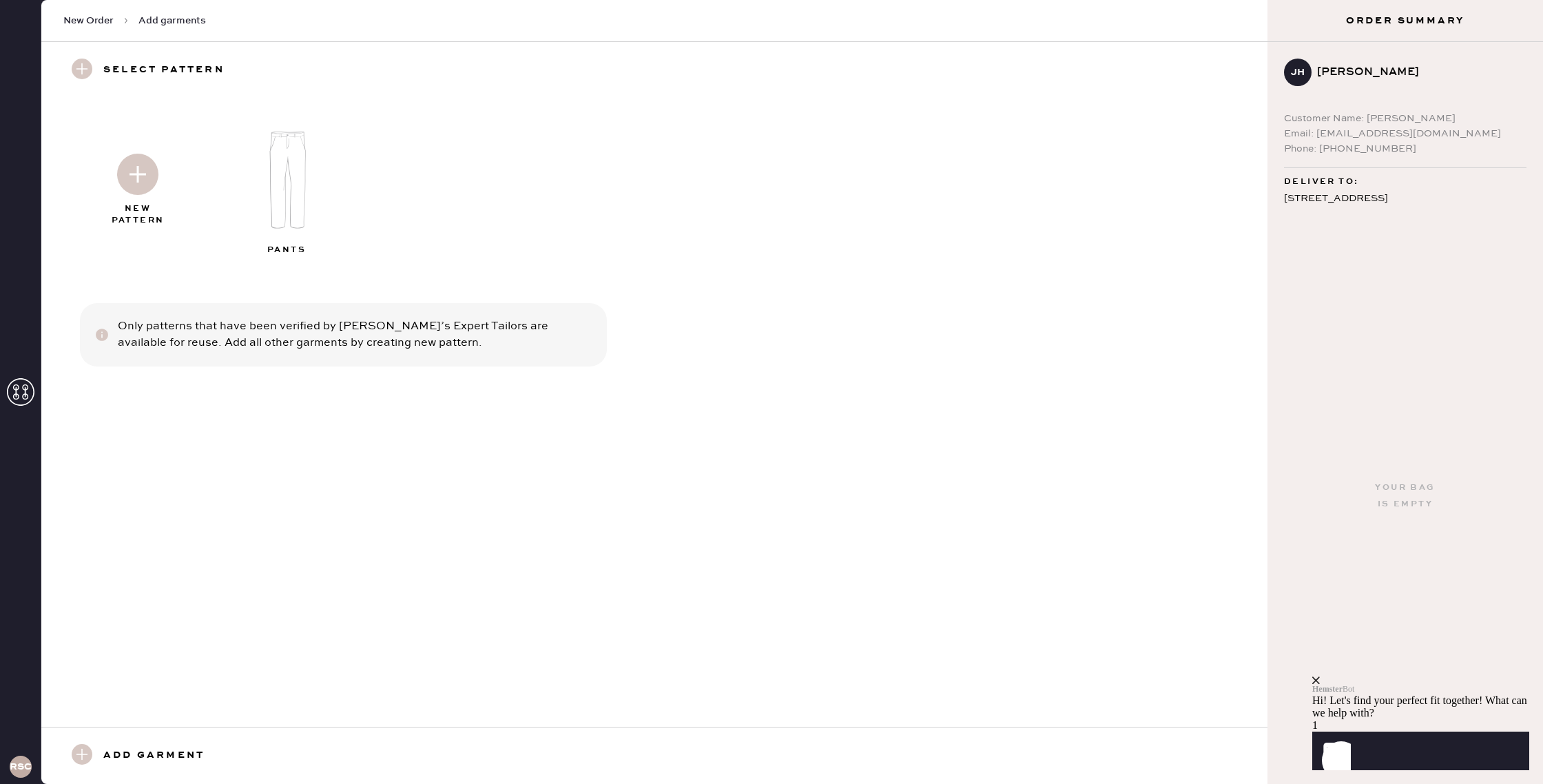
click at [293, 197] on img at bounding box center [287, 180] width 149 height 119
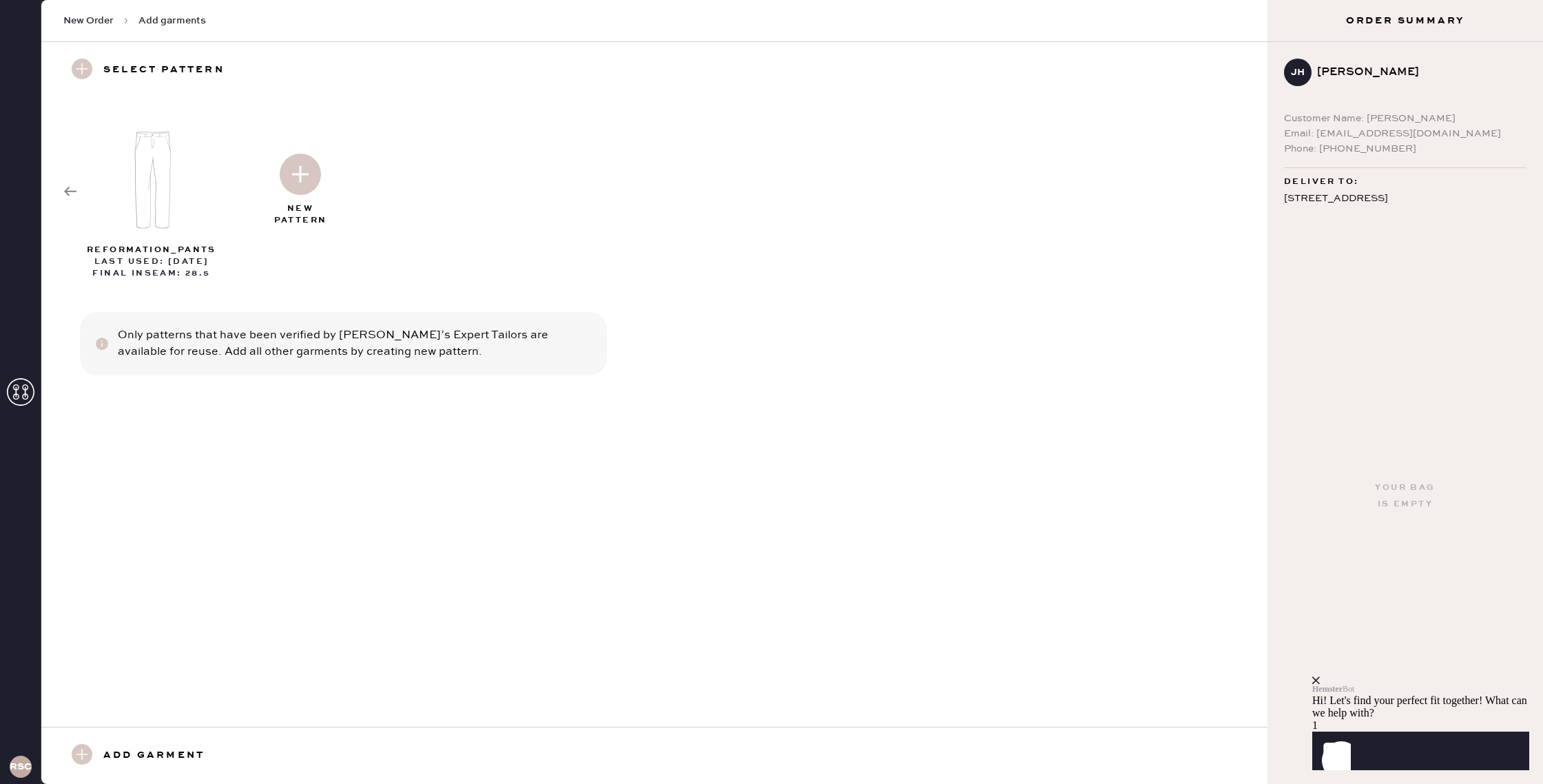
click at [183, 759] on h3 "Add garment" at bounding box center [153, 755] width 101 height 23
click at [81, 755] on use at bounding box center [82, 754] width 21 height 21
click at [302, 180] on img at bounding box center [300, 174] width 41 height 41
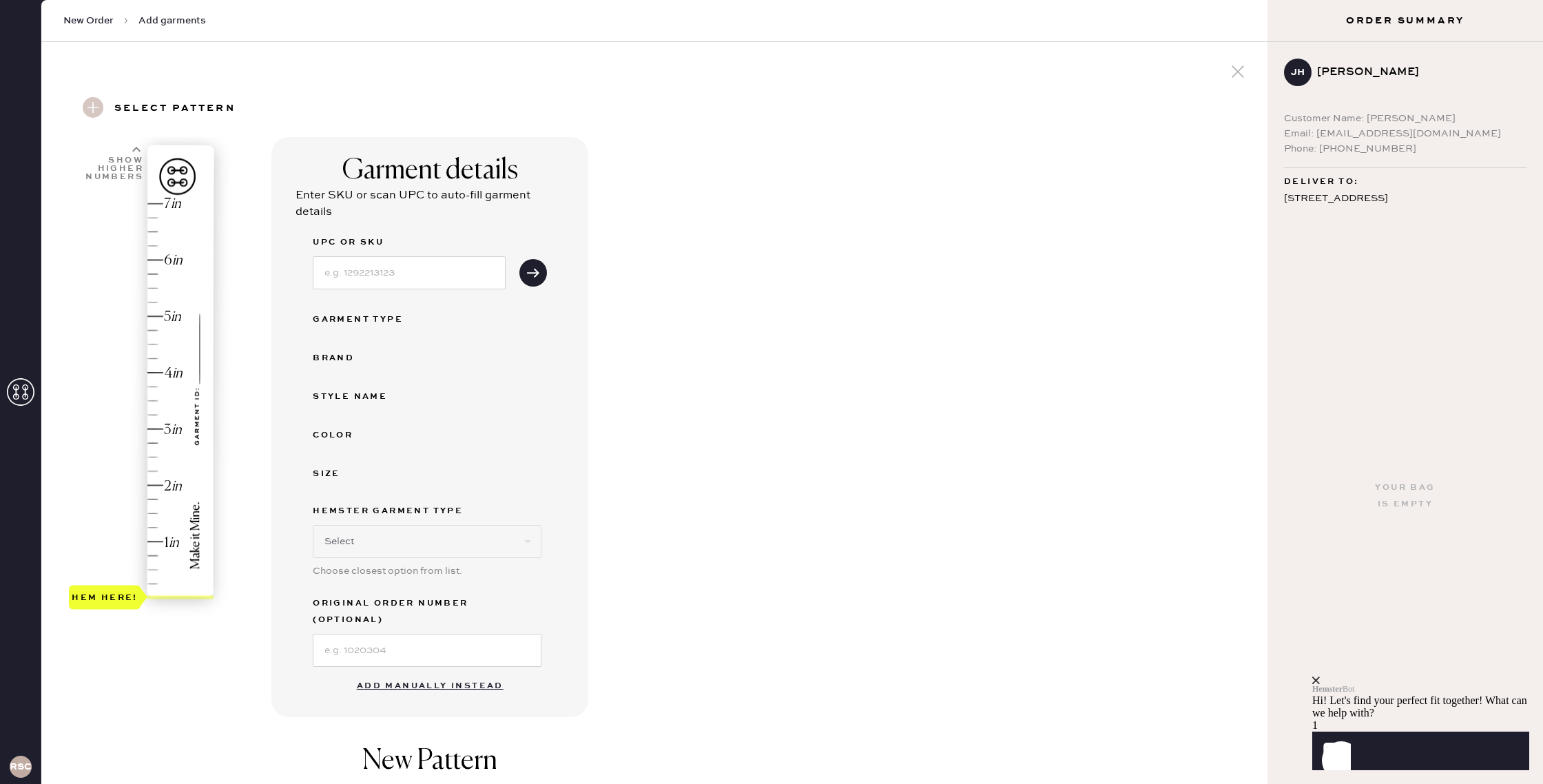
select select "4"
click at [398, 278] on input at bounding box center [409, 272] width 193 height 33
type input "1318295BLK000"
click at [532, 273] on use "submit" at bounding box center [533, 272] width 12 height 9
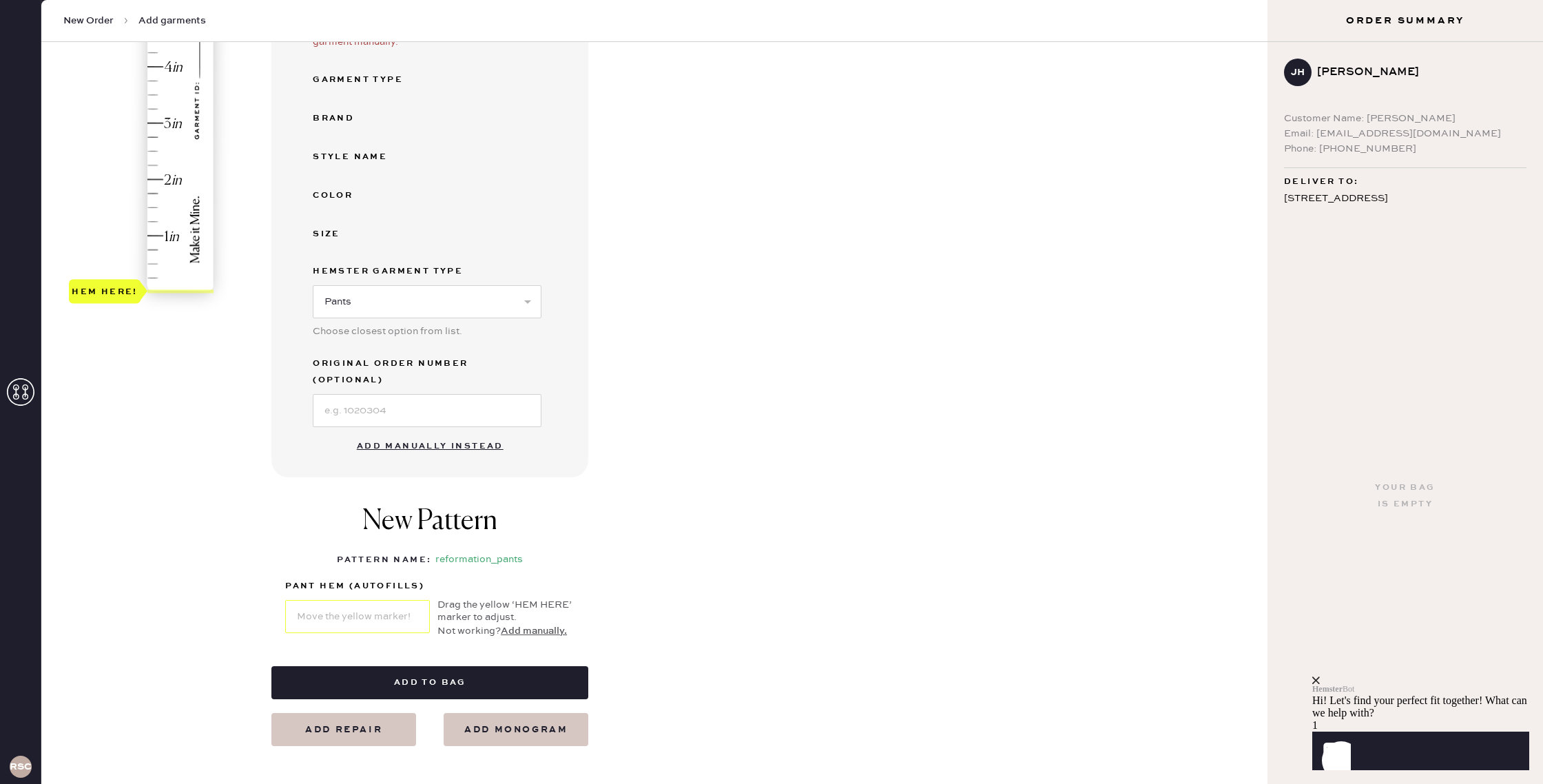
scroll to position [324, 0]
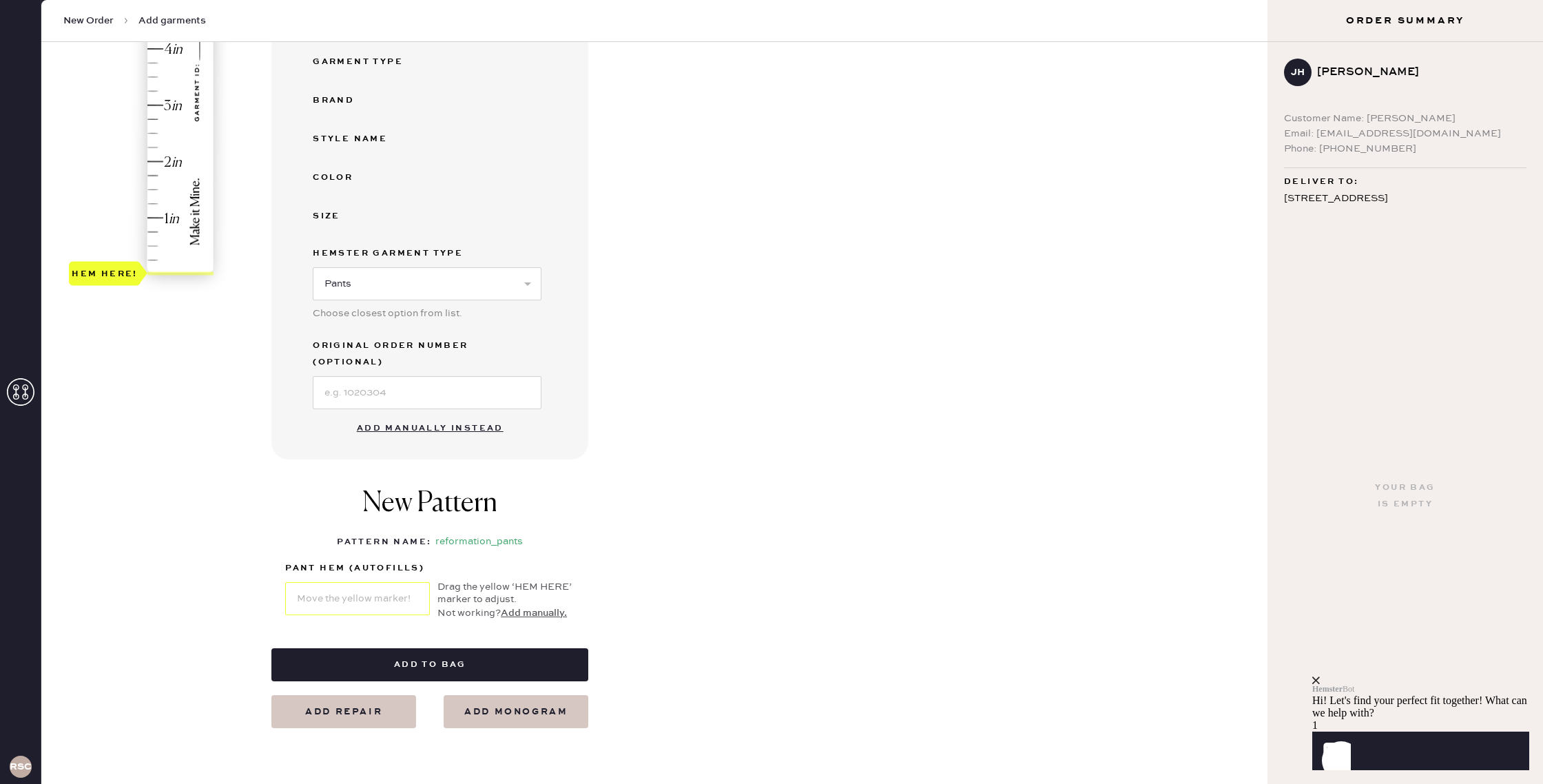
click at [423, 415] on button "Add manually instead" at bounding box center [429, 429] width 163 height 28
select select "4"
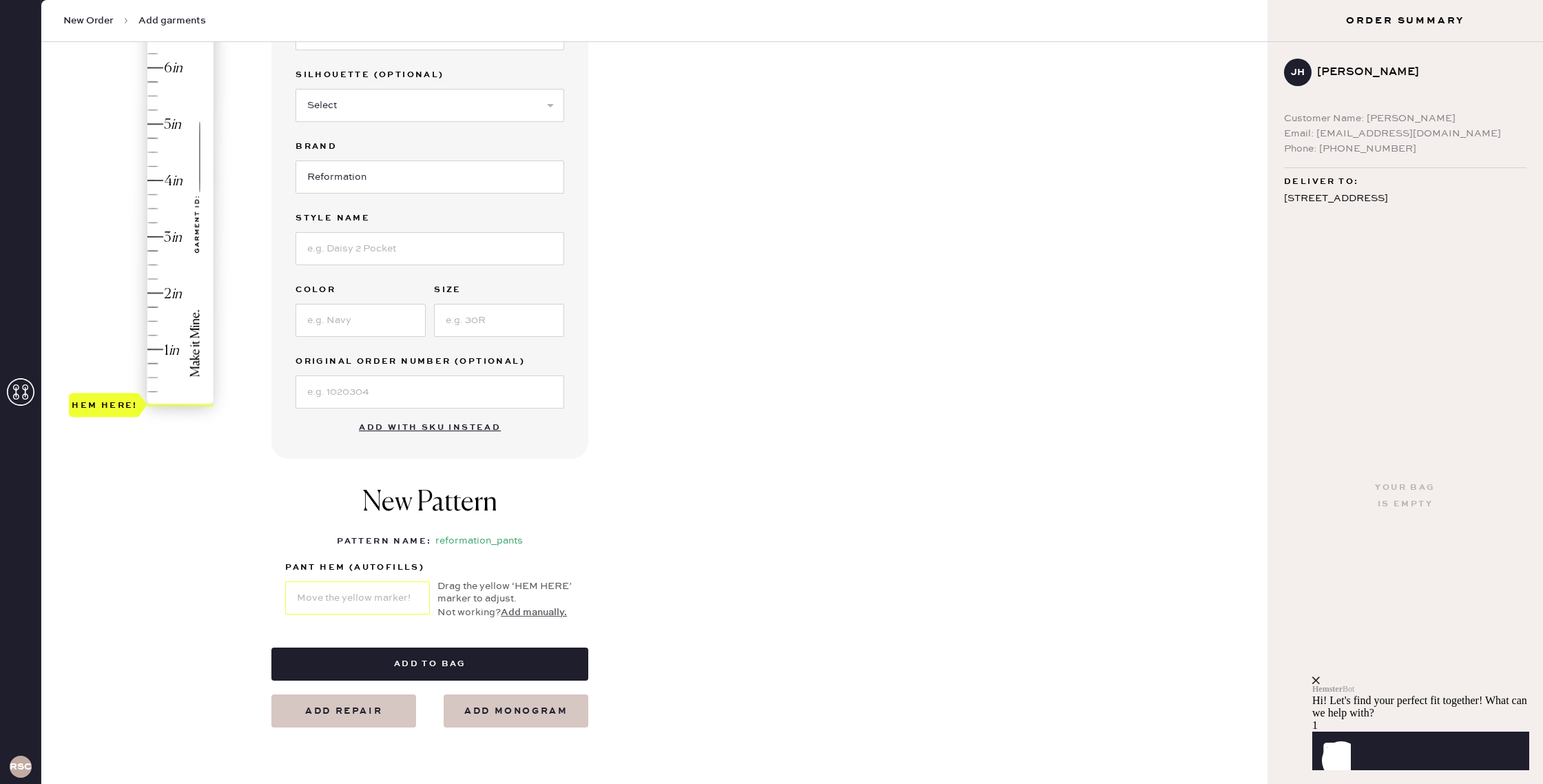
scroll to position [0, 0]
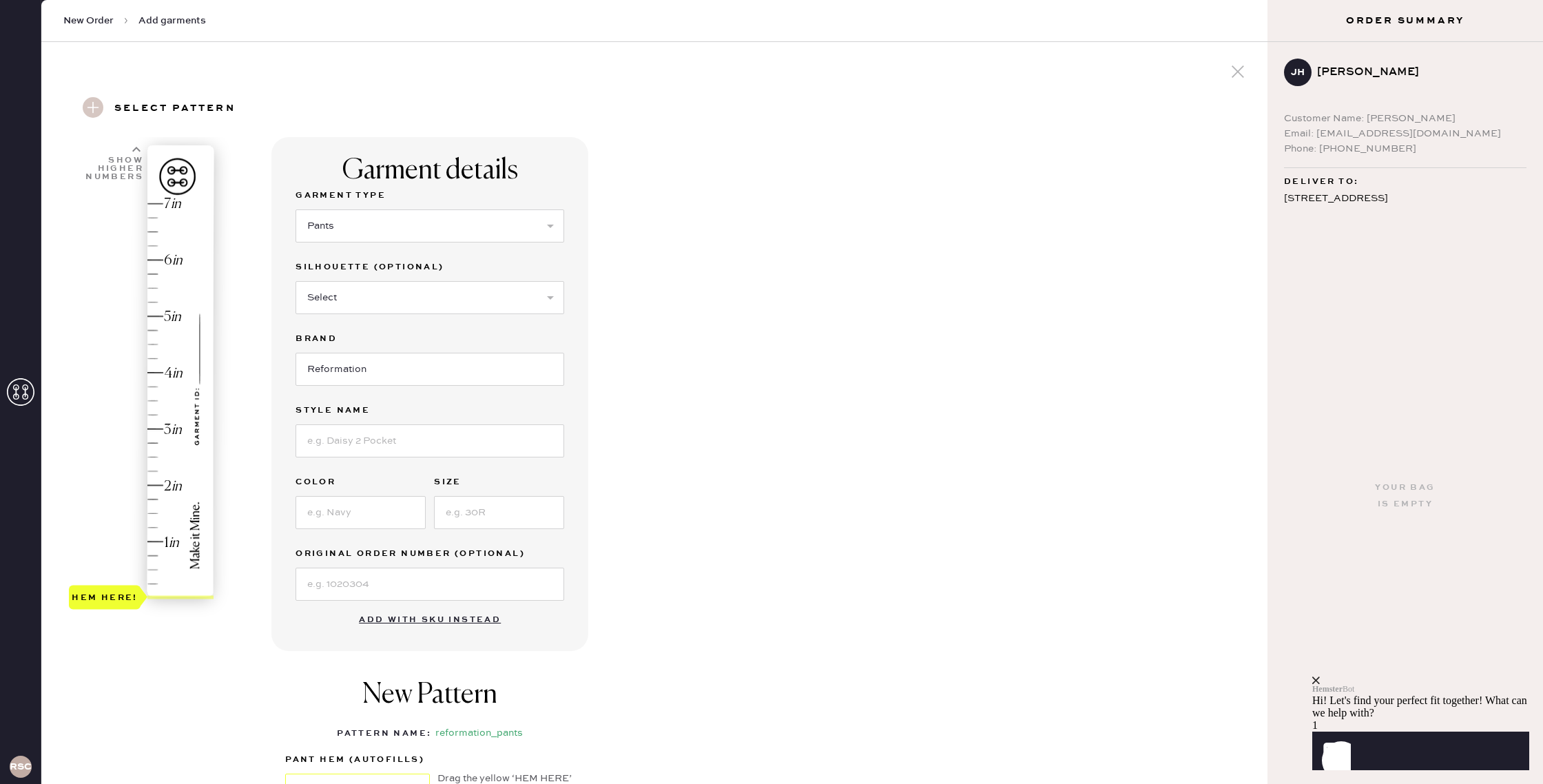
click at [156, 428] on div "Hem here!" at bounding box center [142, 401] width 147 height 406
type input "3.25"
click at [158, 412] on div "Hem here!" at bounding box center [142, 401] width 147 height 406
click at [416, 297] on select "Select Joggers Shorts Cropped Flare Boot Cut Straight Skinny Other" at bounding box center [429, 297] width 269 height 33
click at [295, 281] on select "Select Joggers Shorts Cropped Flare Boot Cut Straight Skinny Other" at bounding box center [429, 297] width 269 height 33
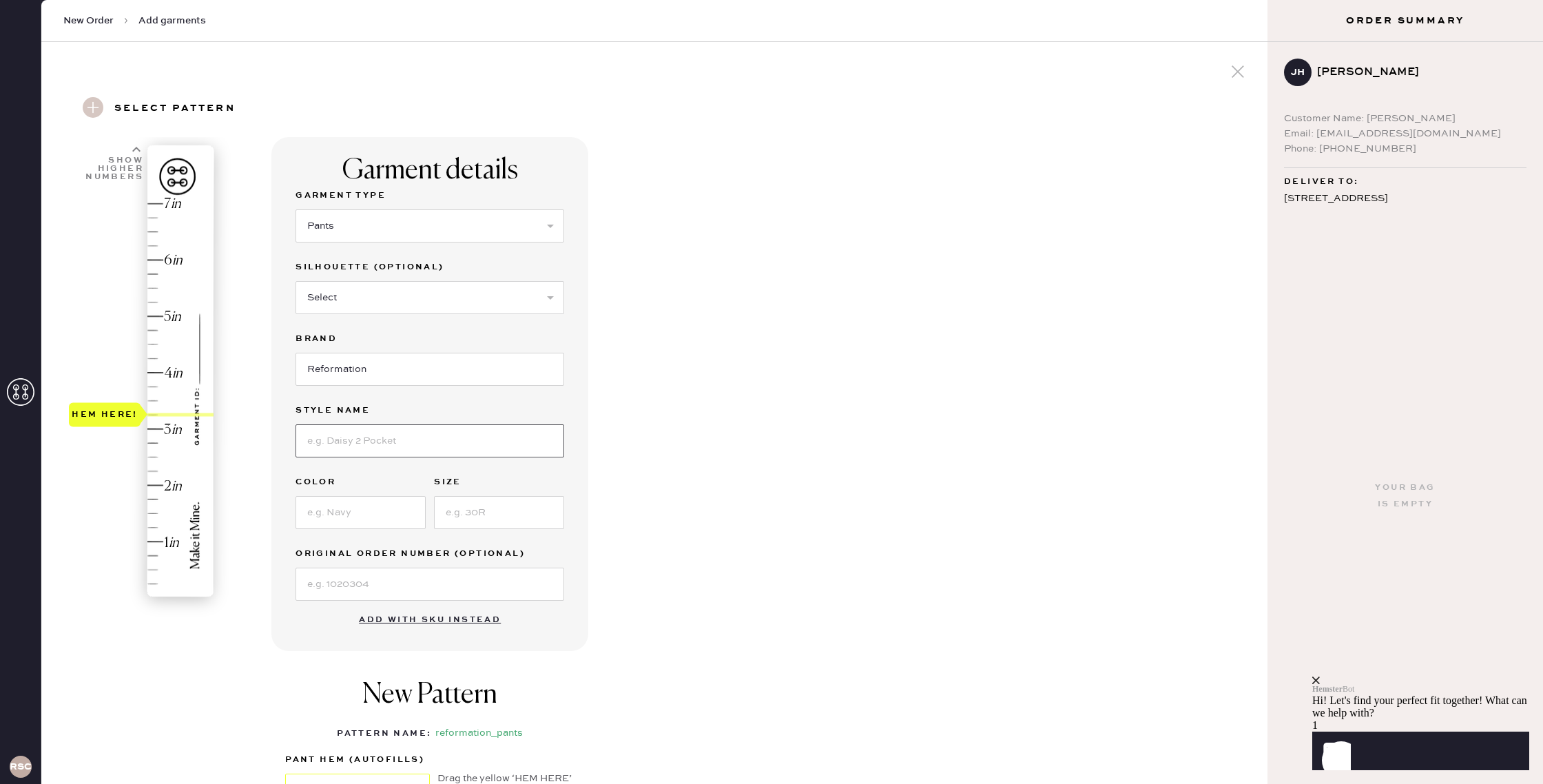
click at [372, 446] on input at bounding box center [429, 440] width 269 height 33
type input "Gisele Low Rise Pant"
click at [335, 503] on input at bounding box center [360, 512] width 130 height 33
type input "Black"
click at [512, 511] on input at bounding box center [499, 512] width 130 height 33
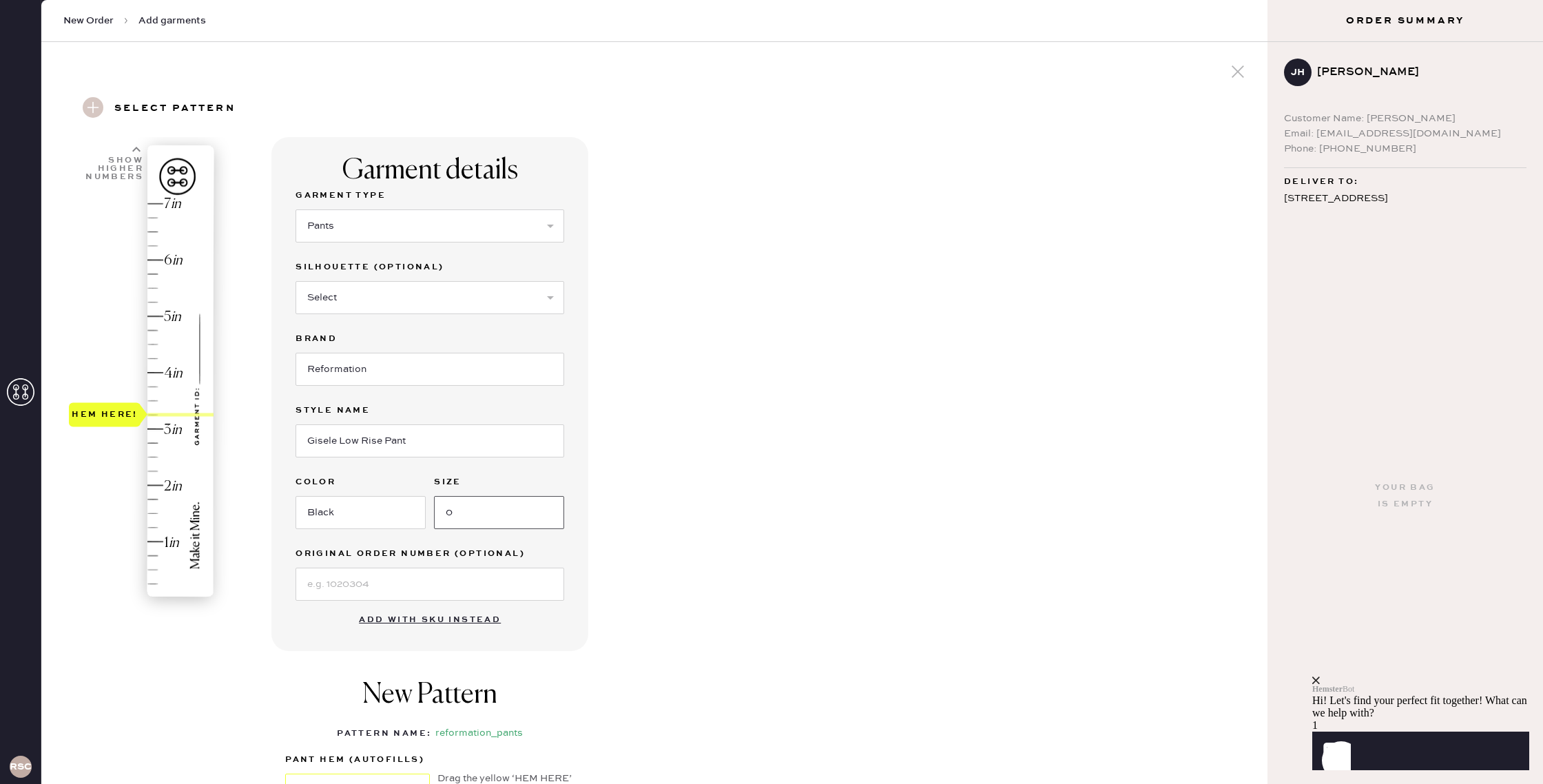
type input "0"
click at [616, 534] on div "Garment details Garment Type Select Basic Skirt Jeans Leggings Pants Shorts Bas…" at bounding box center [763, 528] width 985 height 782
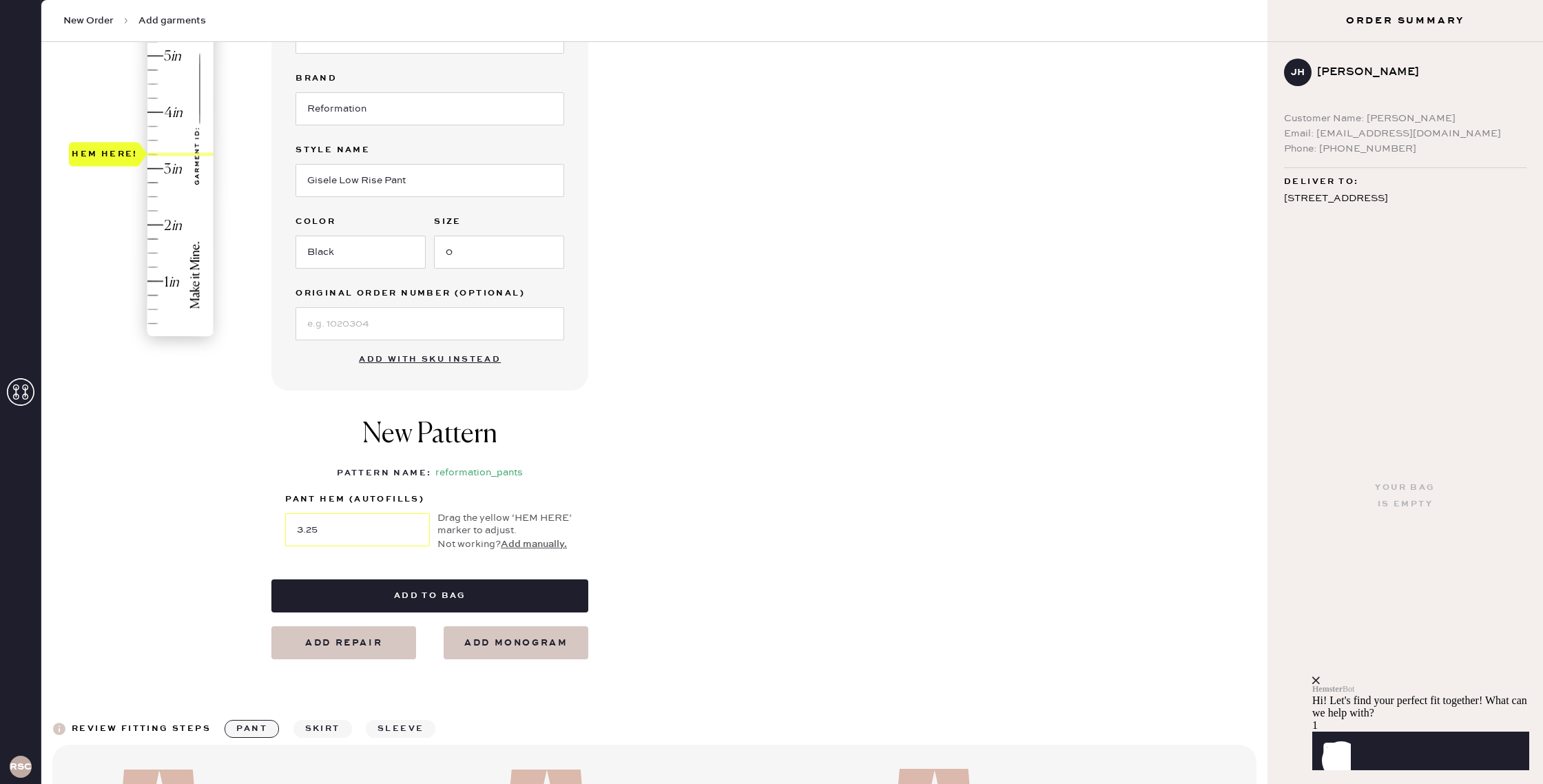
scroll to position [262, 0]
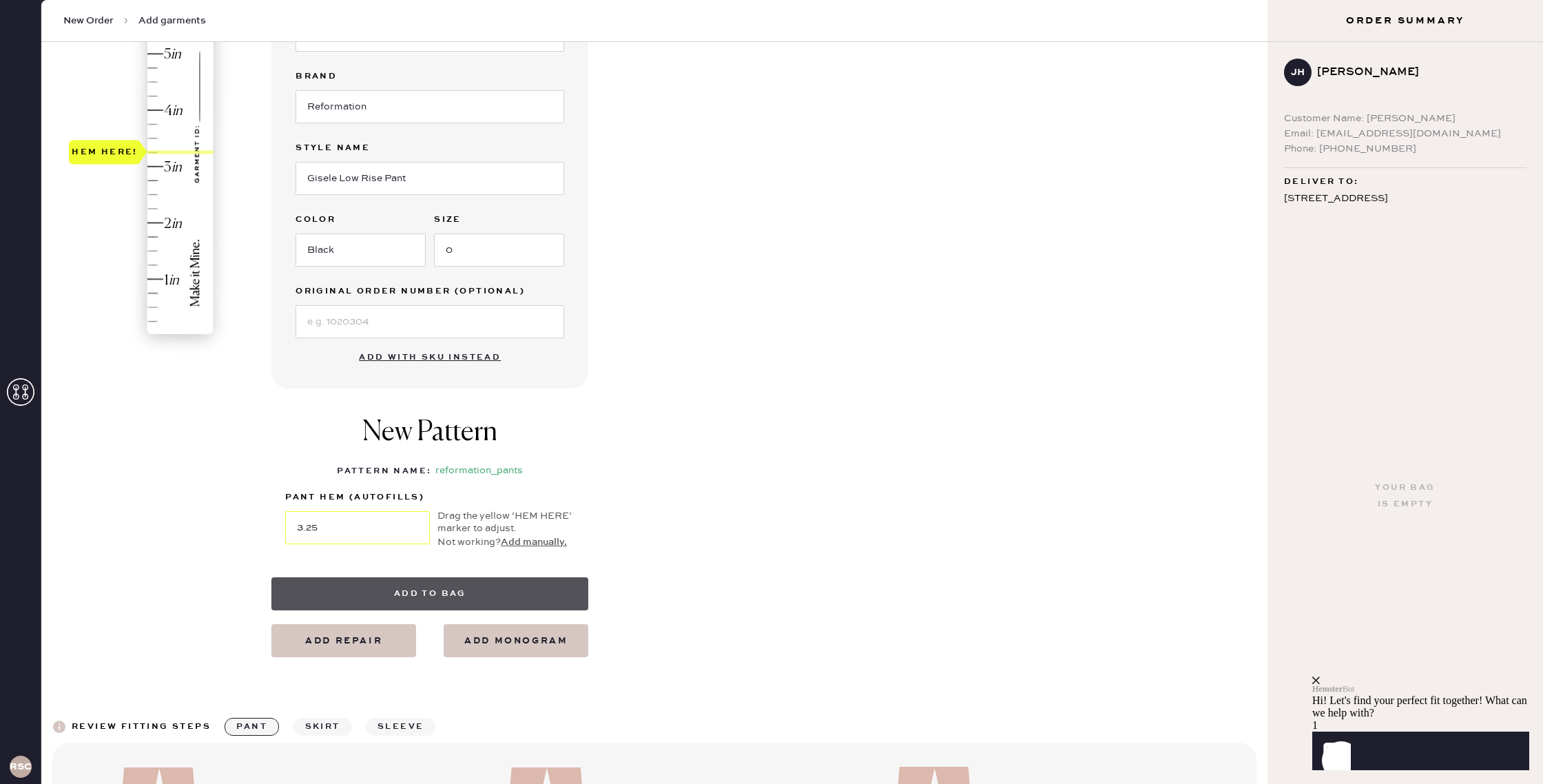
click at [346, 587] on button "Add to bag" at bounding box center [429, 593] width 317 height 33
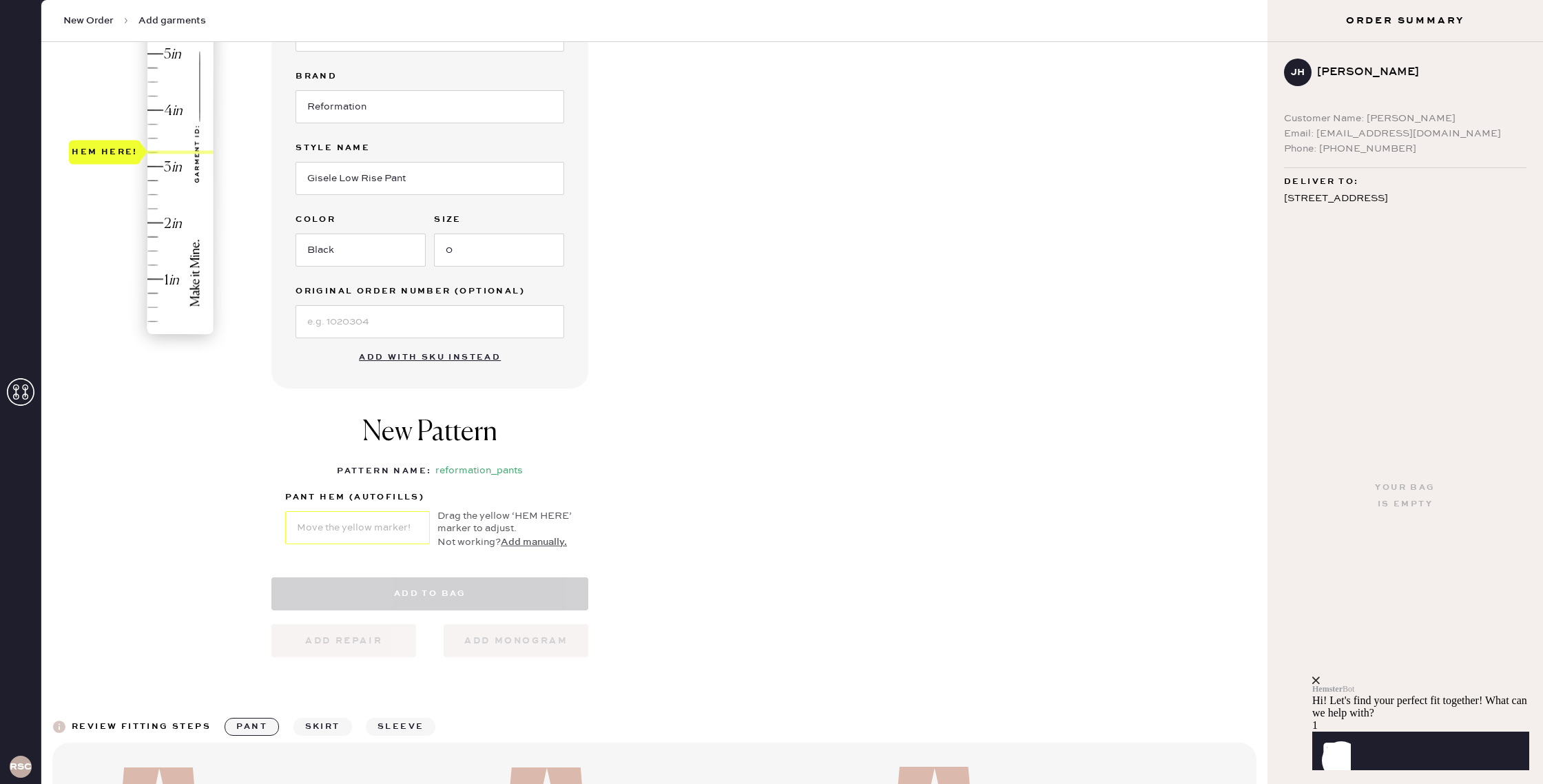
select select "4"
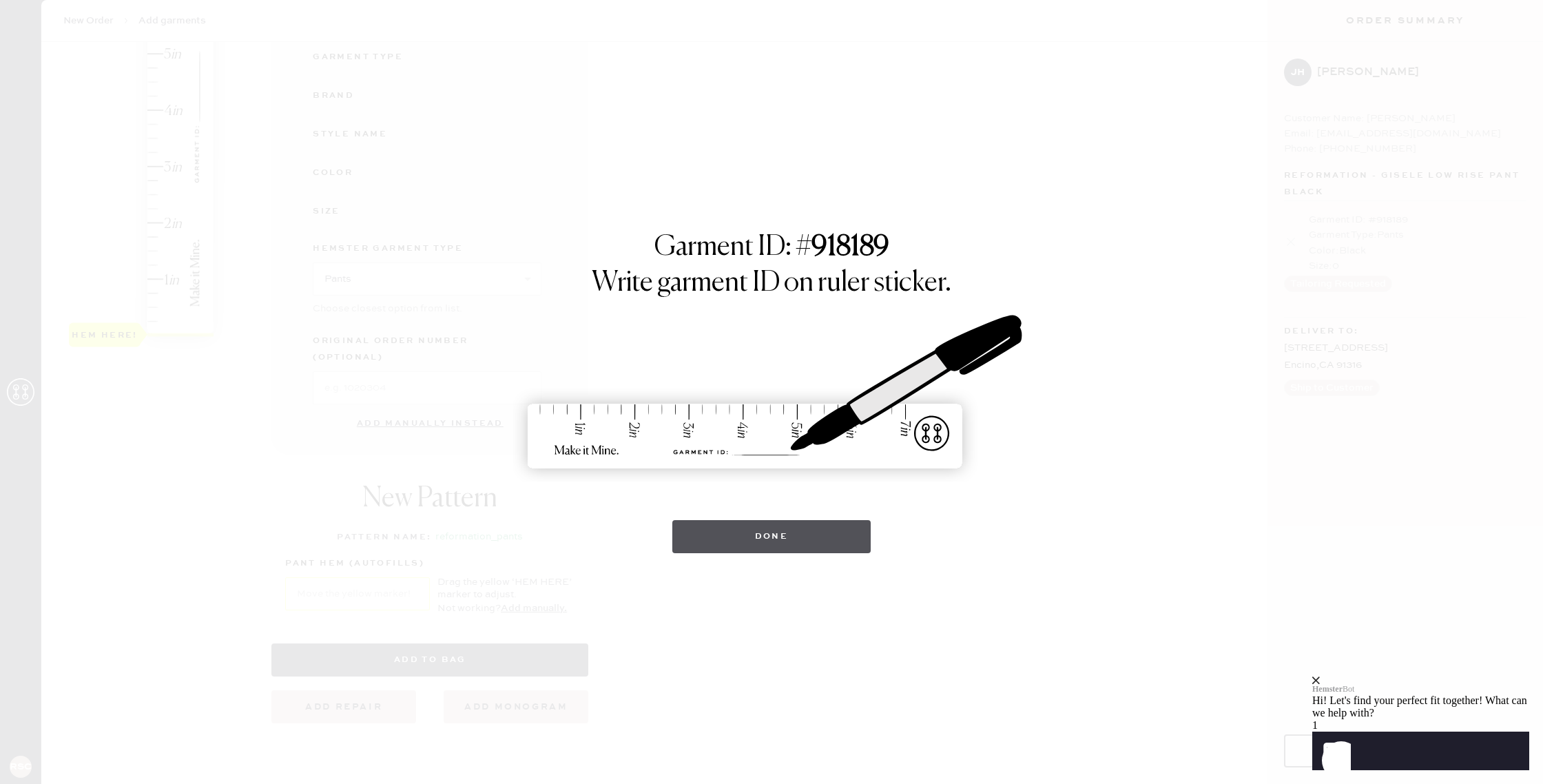
click at [828, 530] on button "Done" at bounding box center [771, 536] width 199 height 33
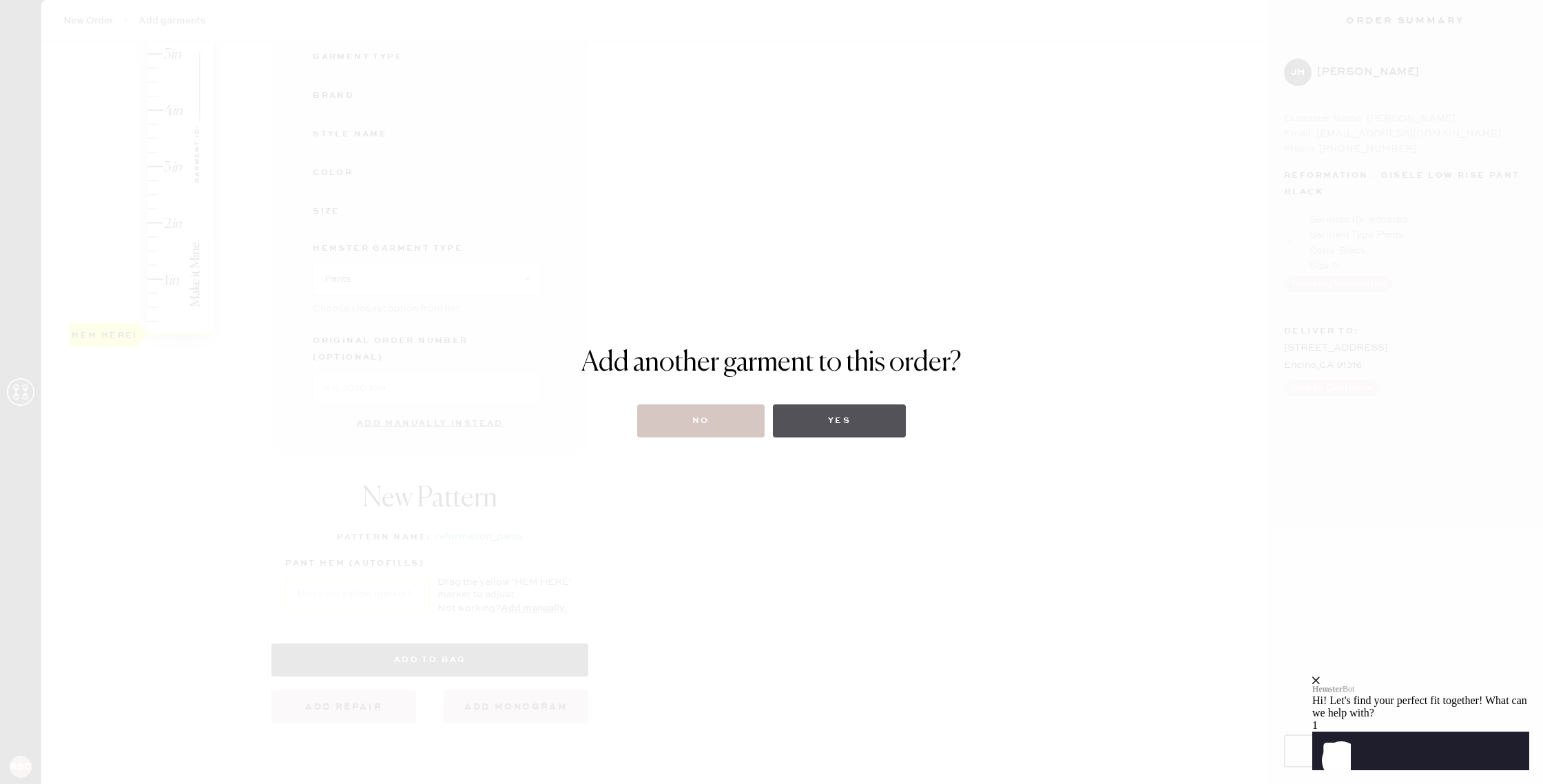
click at [808, 417] on button "Yes" at bounding box center [839, 420] width 133 height 33
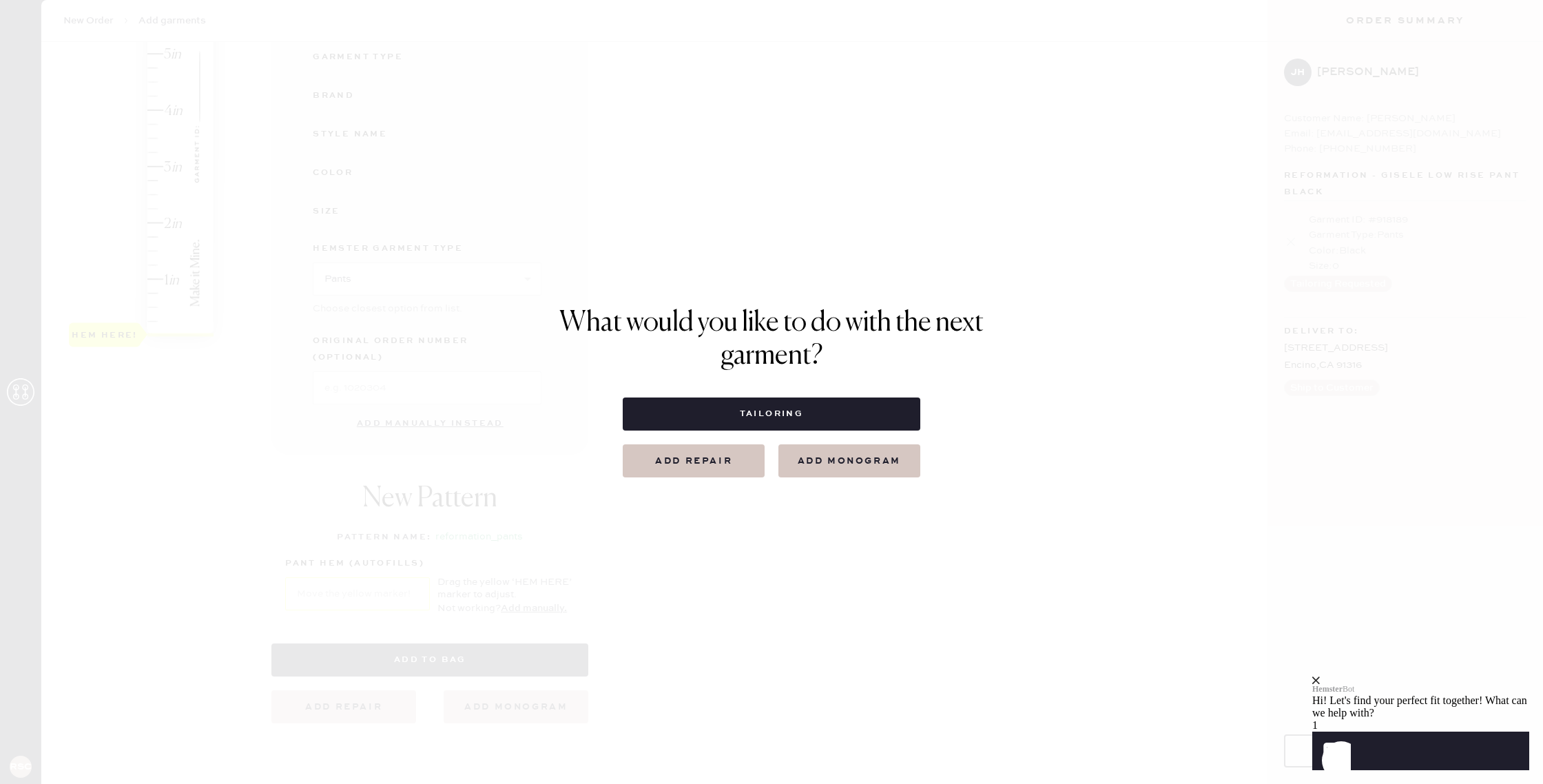
click at [704, 468] on button "Add repair" at bounding box center [694, 460] width 142 height 33
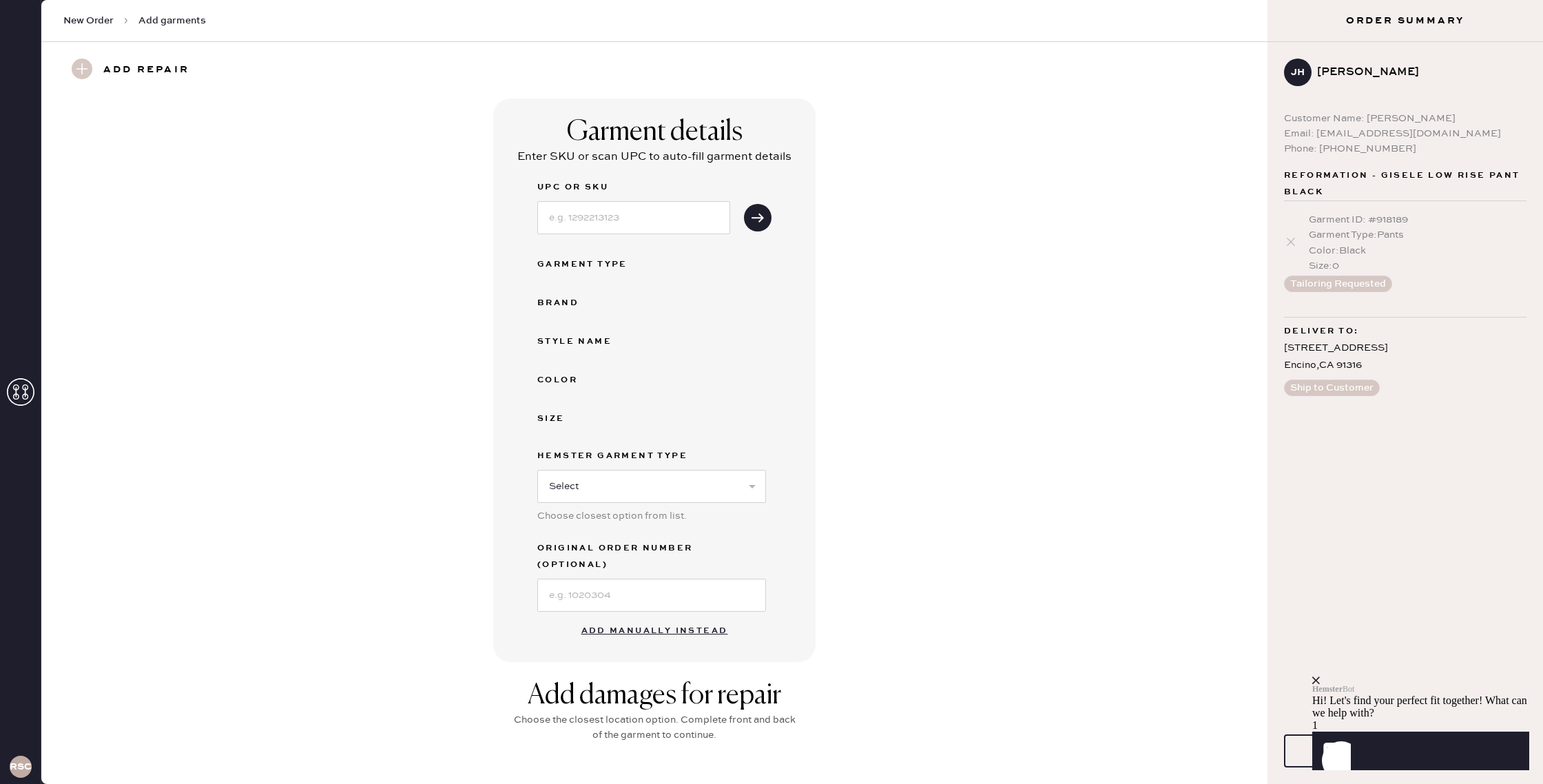
click at [678, 617] on button "Add manually instead" at bounding box center [654, 631] width 163 height 28
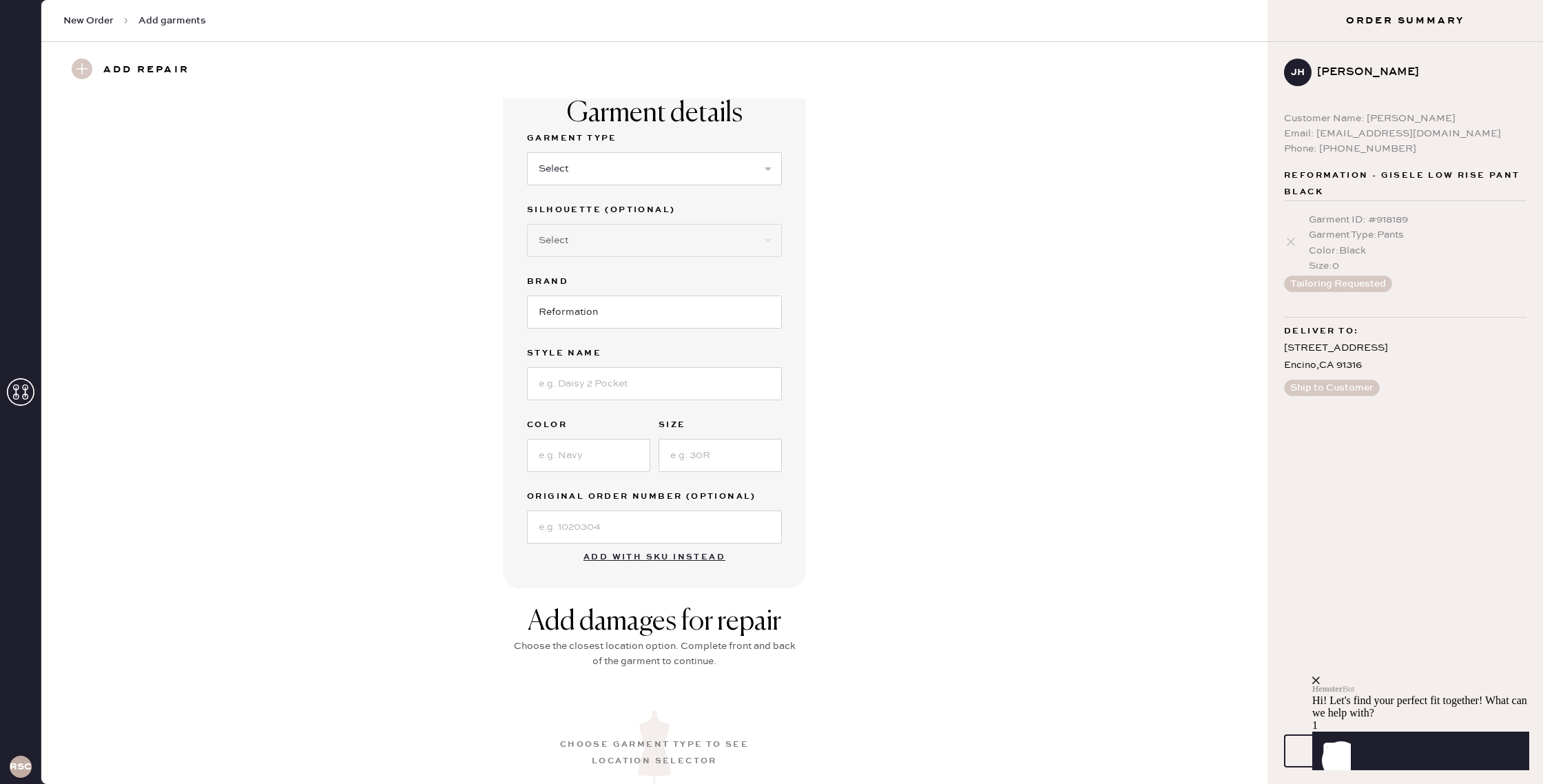
scroll to position [31, 0]
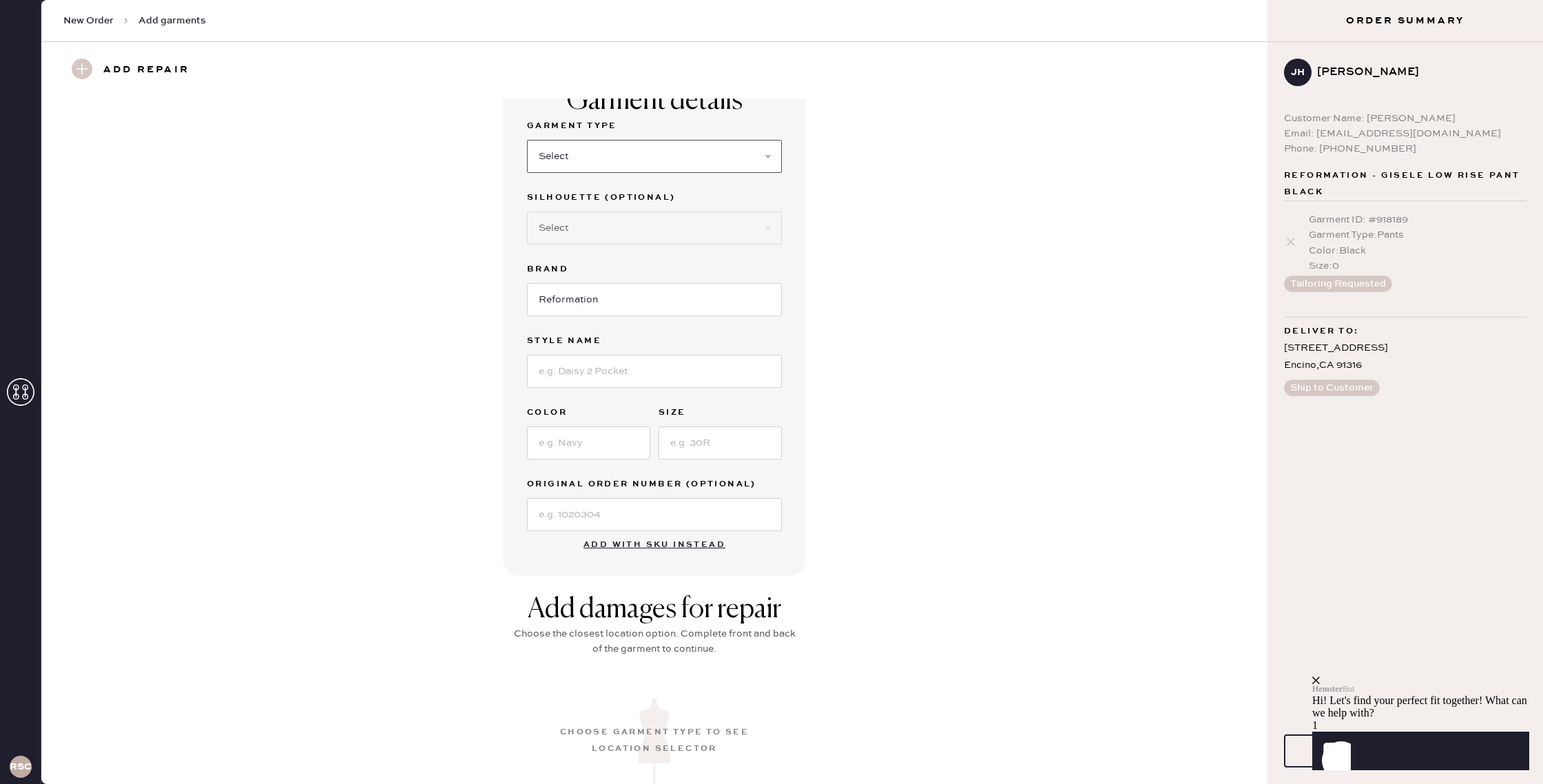
click at [657, 162] on select "Select Basic Skirt Jeans Leggings Pants Shorts Basic Sleeved Dress Basic Sleeve…" at bounding box center [654, 156] width 255 height 33
click at [655, 146] on select "Select Basic Skirt Jeans Leggings Pants Shorts Basic Sleeved Dress Basic Sleeve…" at bounding box center [654, 156] width 255 height 33
select select "15"
click at [527, 140] on select "Select Basic Skirt Jeans Leggings Pants Shorts Basic Sleeved Dress Basic Sleeve…" at bounding box center [654, 156] width 255 height 33
click at [610, 153] on select "Select Basic Skirt Jeans Leggings Pants Shorts Basic Sleeved Dress Basic Sleeve…" at bounding box center [654, 156] width 255 height 33
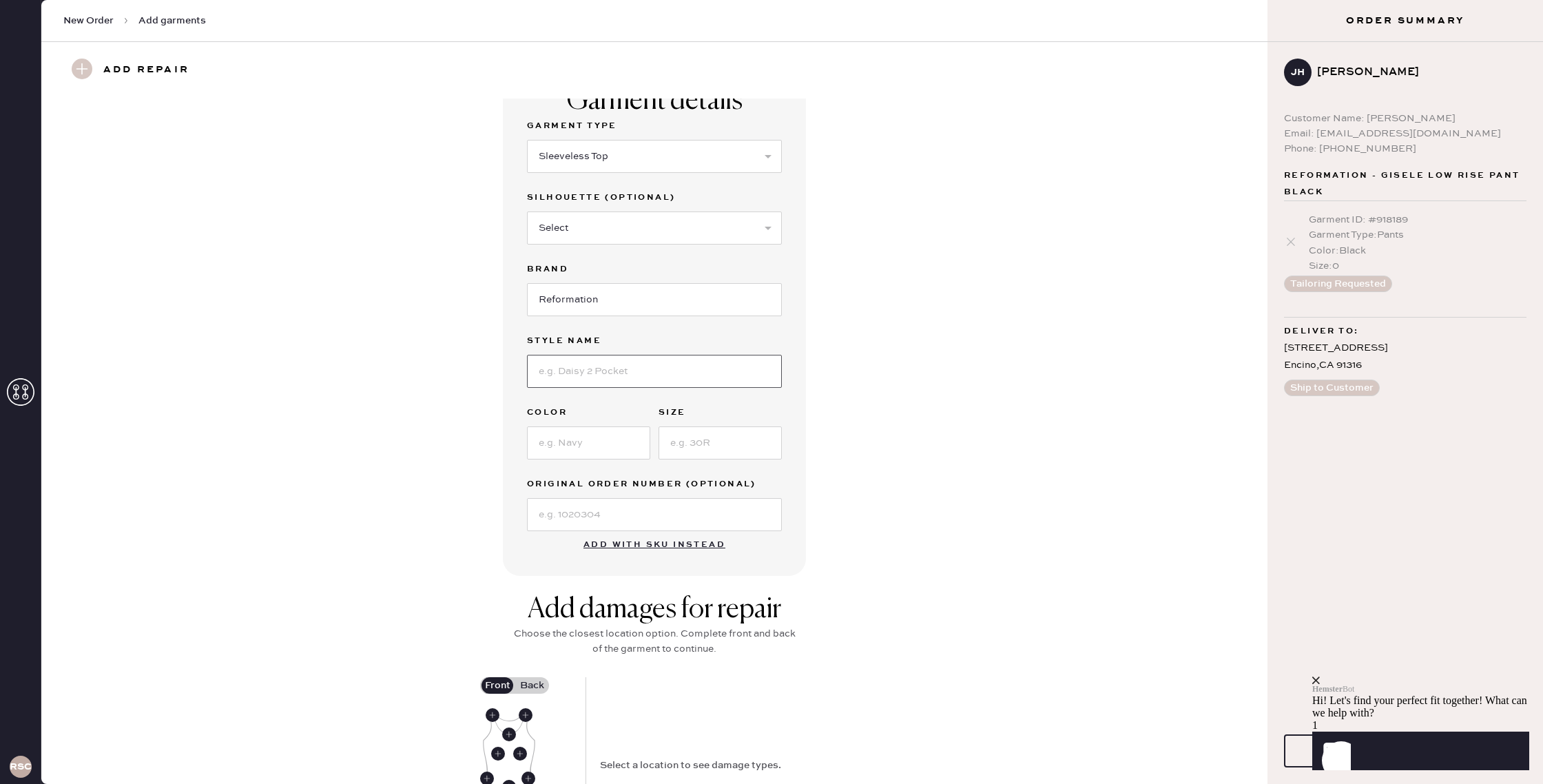
click at [662, 368] on input at bounding box center [654, 371] width 255 height 33
drag, startPoint x: 861, startPoint y: 362, endPoint x: 850, endPoint y: 371, distance: 14.2
click at [860, 362] on div "Garment details Garment Type Select Basic Skirt Jeans Leggings Pants Shorts Bas…" at bounding box center [654, 321] width 1176 height 508
click at [629, 442] on input at bounding box center [588, 442] width 123 height 33
type input "white"
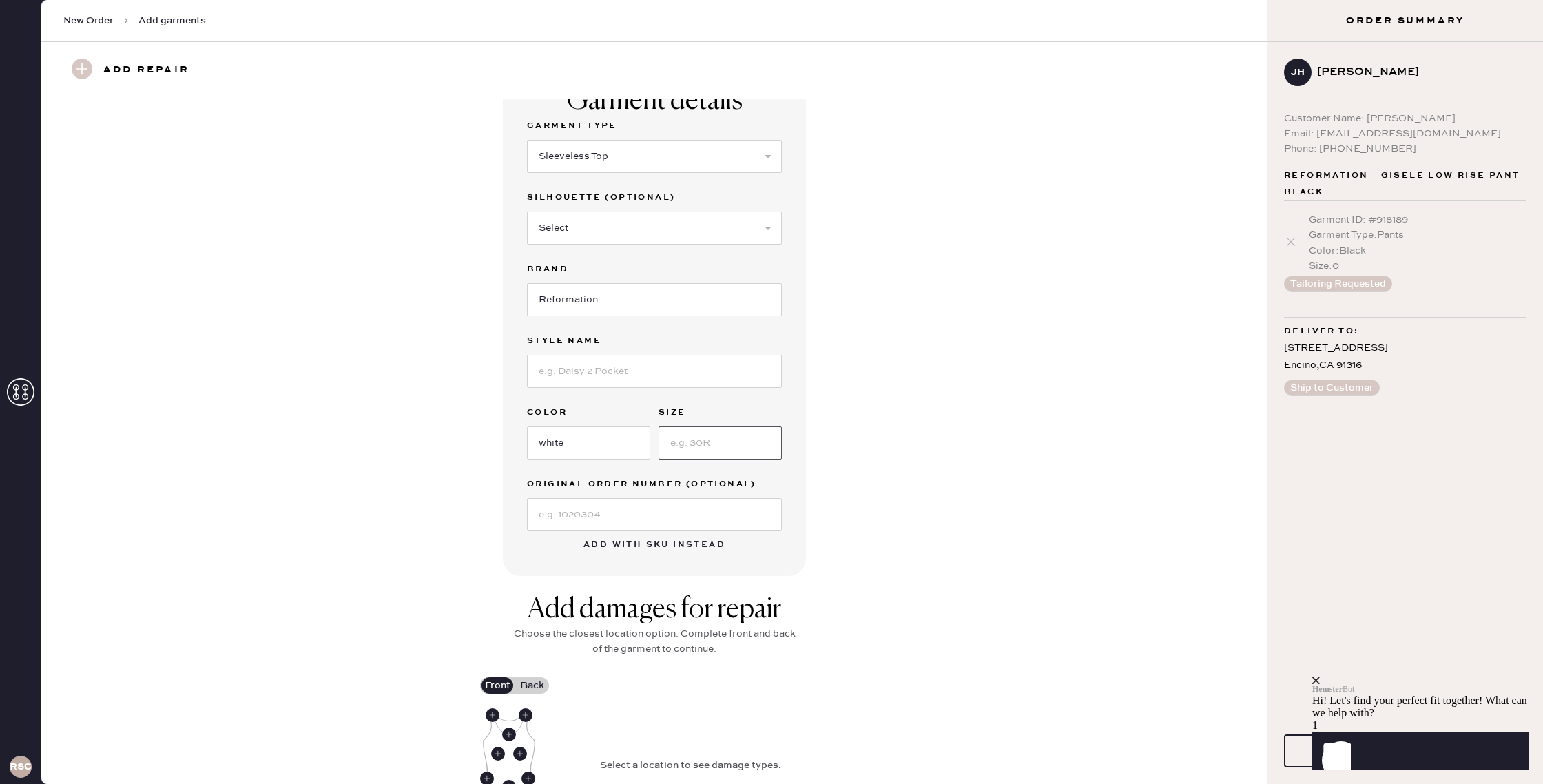
click at [687, 446] on input at bounding box center [719, 442] width 123 height 33
type input "0"
click at [599, 372] on input at bounding box center [654, 371] width 255 height 33
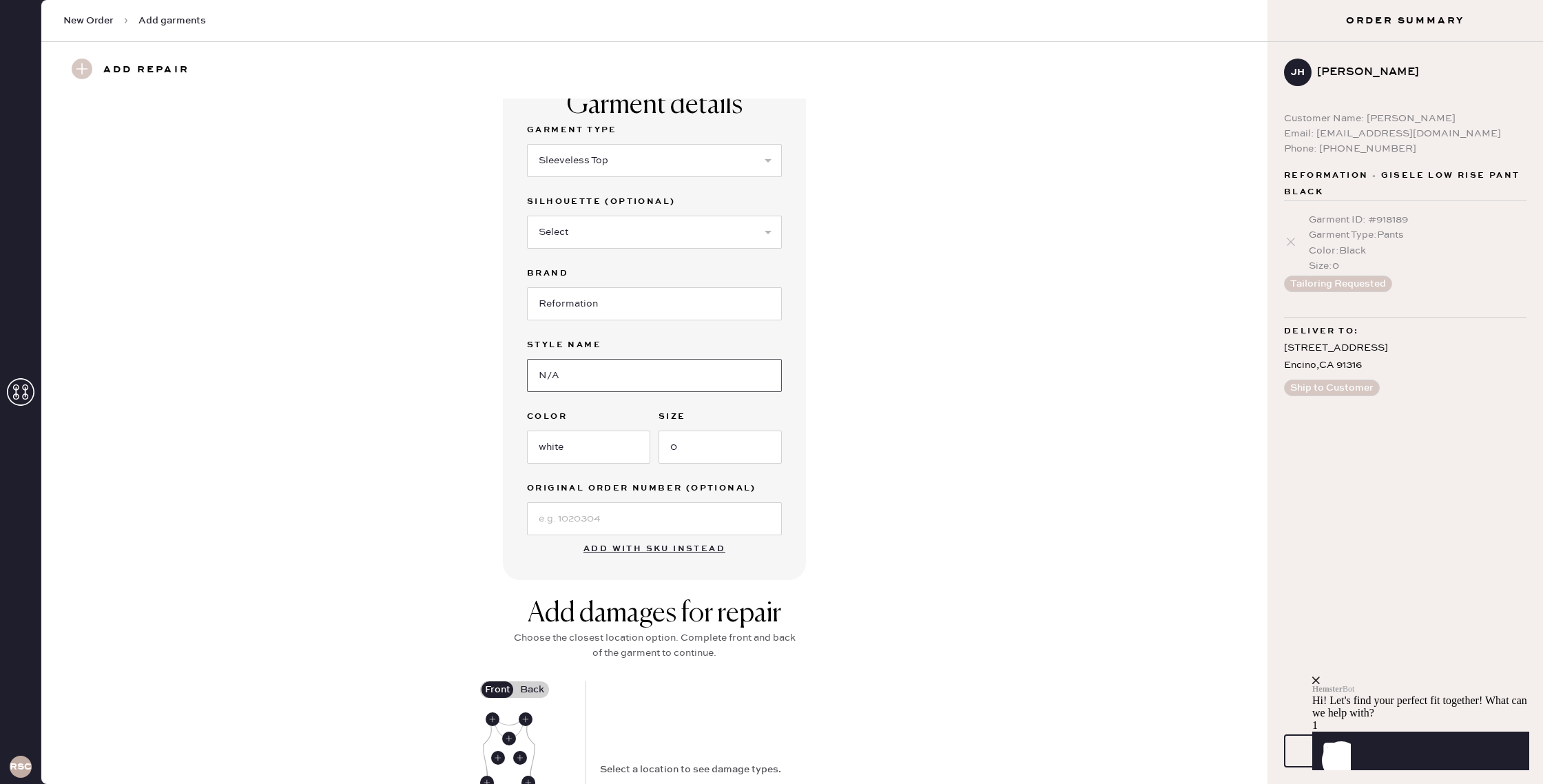
type input "N/A"
